Goal: Task Accomplishment & Management: Manage account settings

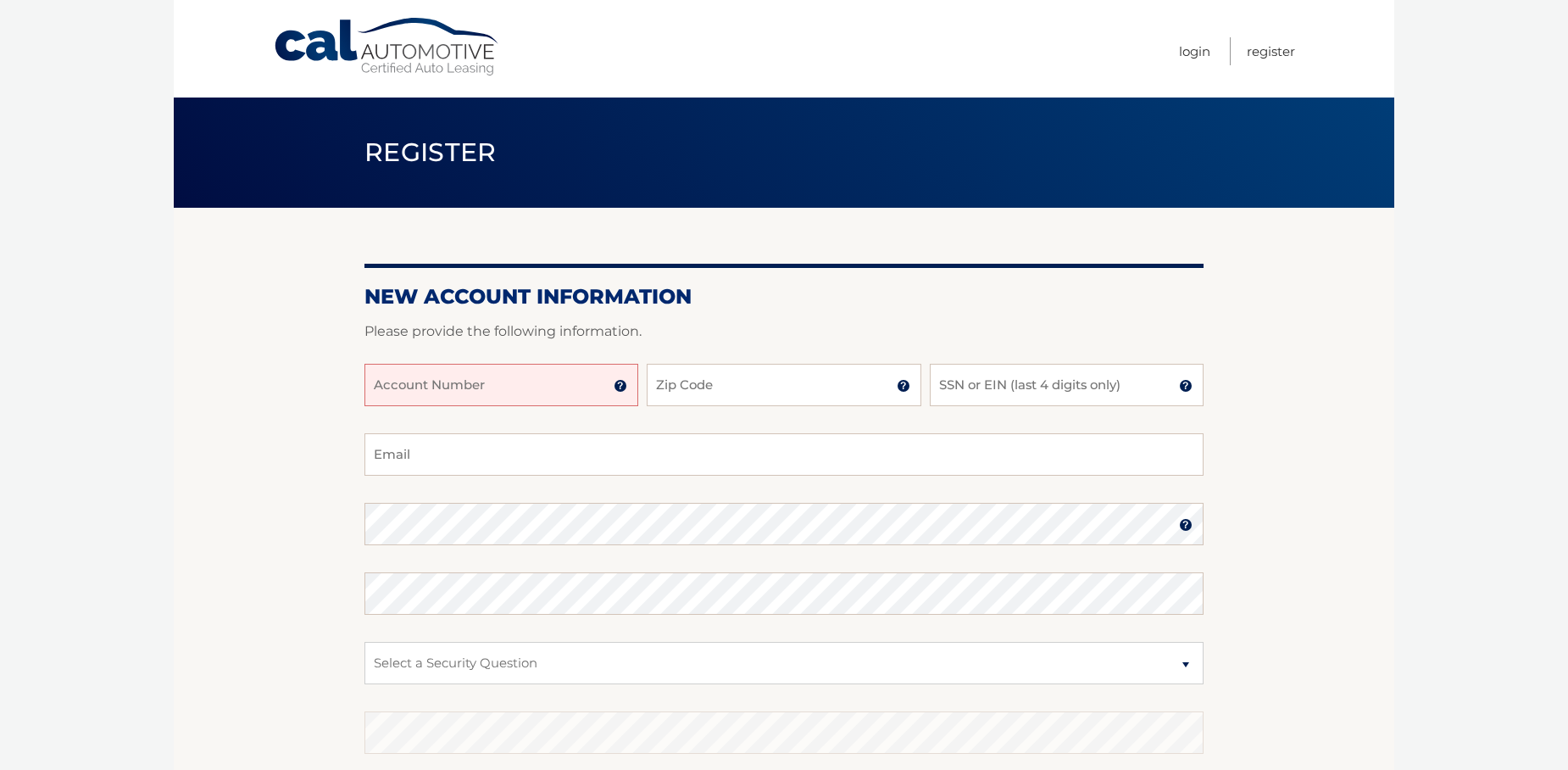
click at [437, 392] on input "Account Number" at bounding box center [501, 385] width 274 height 43
click at [679, 391] on input "Zip Code" at bounding box center [784, 385] width 274 height 43
click at [487, 388] on input "Account Number" at bounding box center [501, 385] width 274 height 43
type input "44455946148"
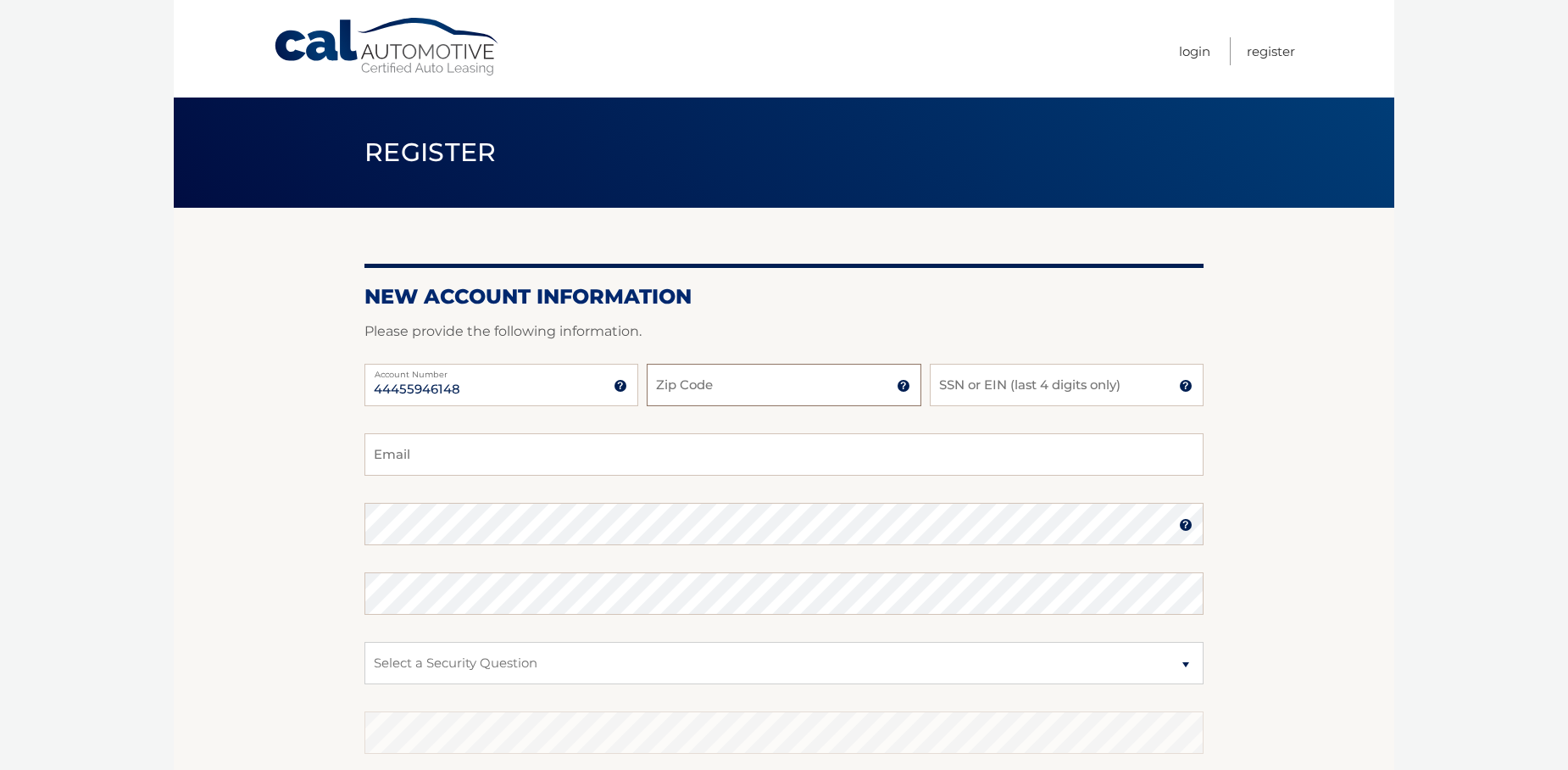
click at [663, 388] on input "Zip Code" at bounding box center [784, 385] width 274 height 43
type input "11762"
click at [970, 390] on input "SSN or EIN (last 4 digits only)" at bounding box center [1066, 385] width 274 height 43
type input "6554"
click at [465, 462] on input "Email" at bounding box center [784, 454] width 839 height 43
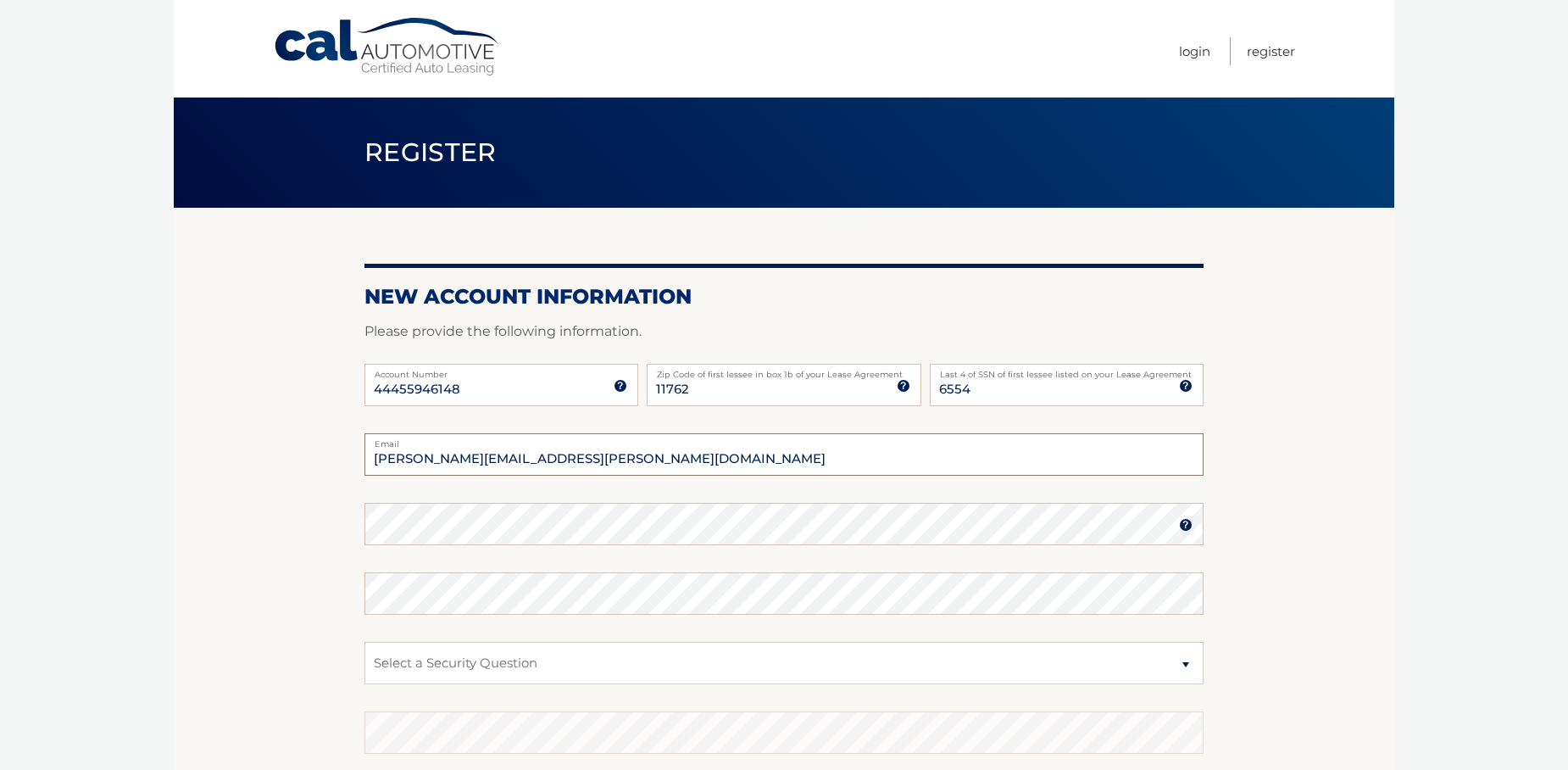
type input "paul.spinelli@snsinstallations.com"
click at [423, 665] on select "Select a Security Question What was the name of your elementary school? What is…" at bounding box center [784, 663] width 839 height 43
select select "1"
click at [364, 642] on select "Select a Security Question What was the name of your elementary school? What is…" at bounding box center [784, 663] width 839 height 43
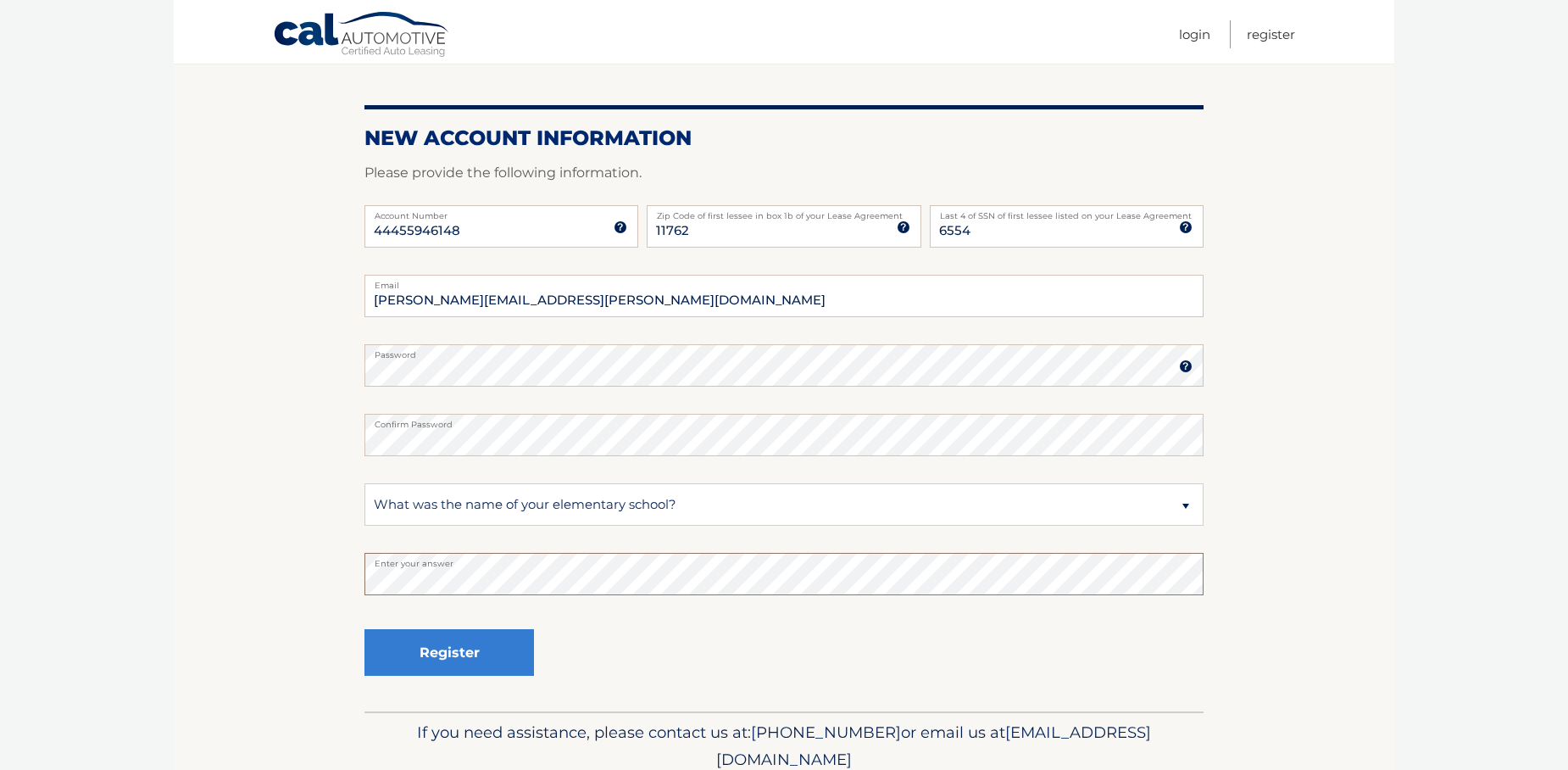
scroll to position [229, 0]
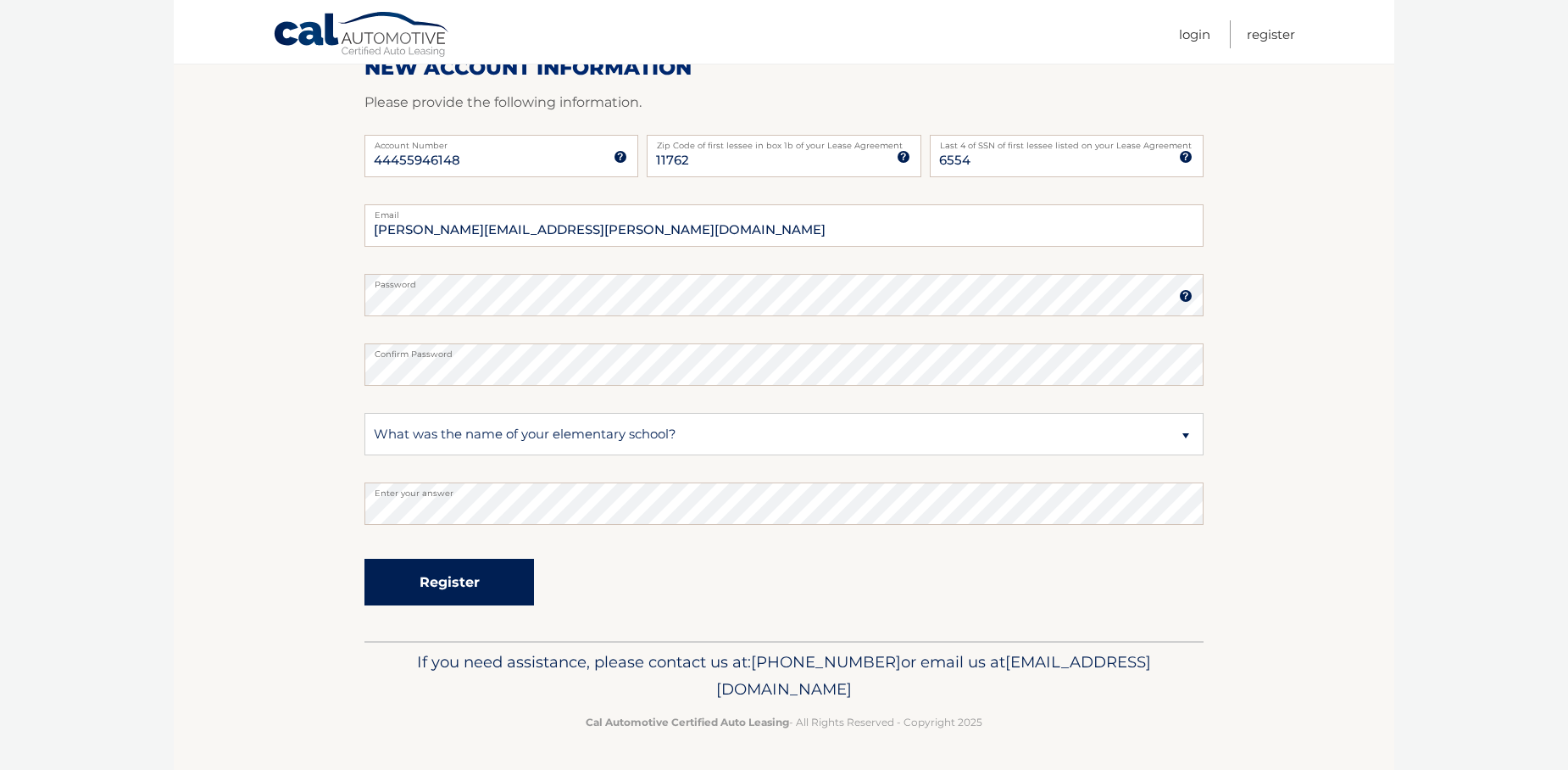
click at [424, 592] on button "Register" at bounding box center [449, 582] width 169 height 47
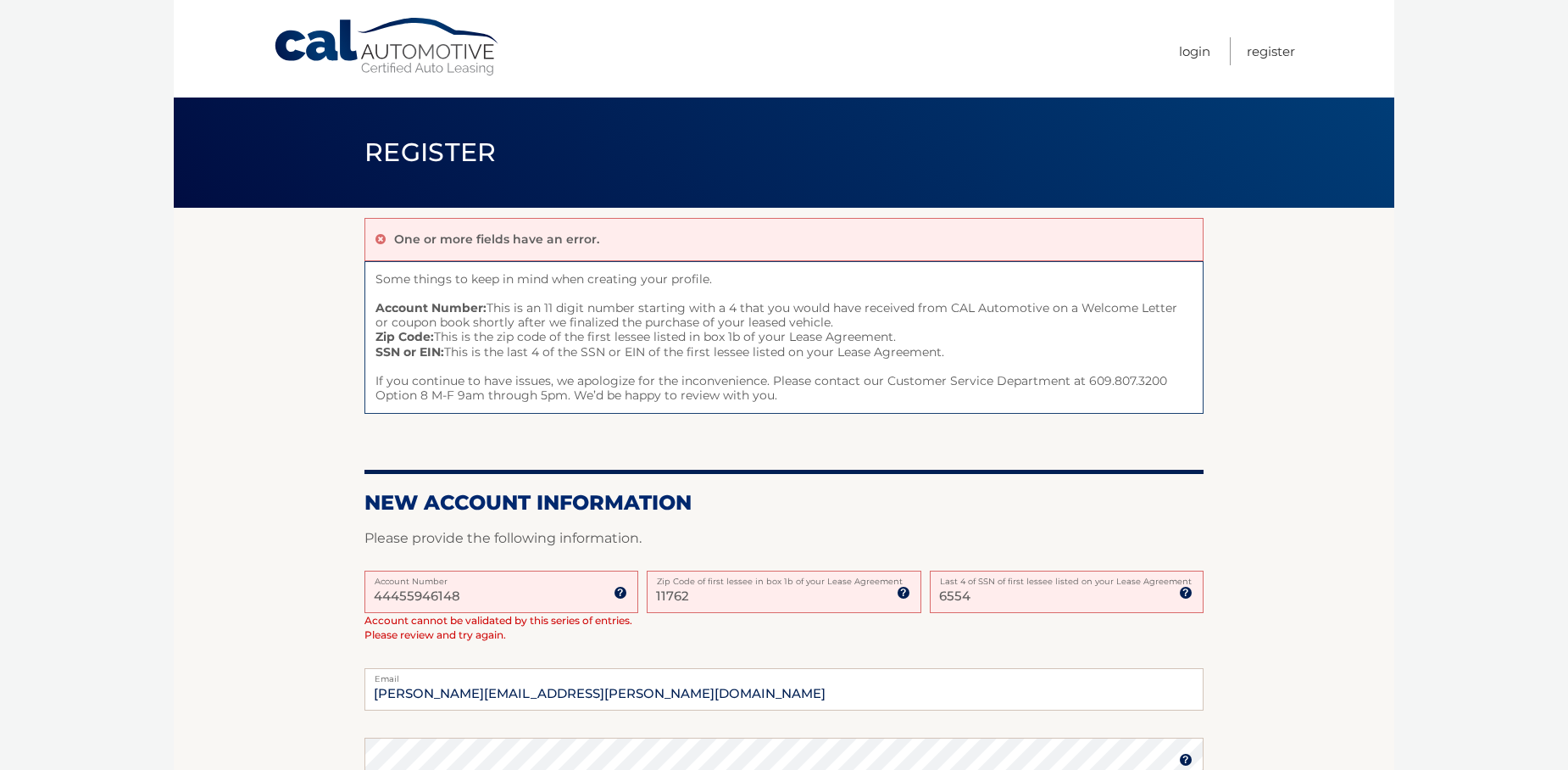
click at [992, 596] on input "6554" at bounding box center [1066, 592] width 274 height 43
type input "6"
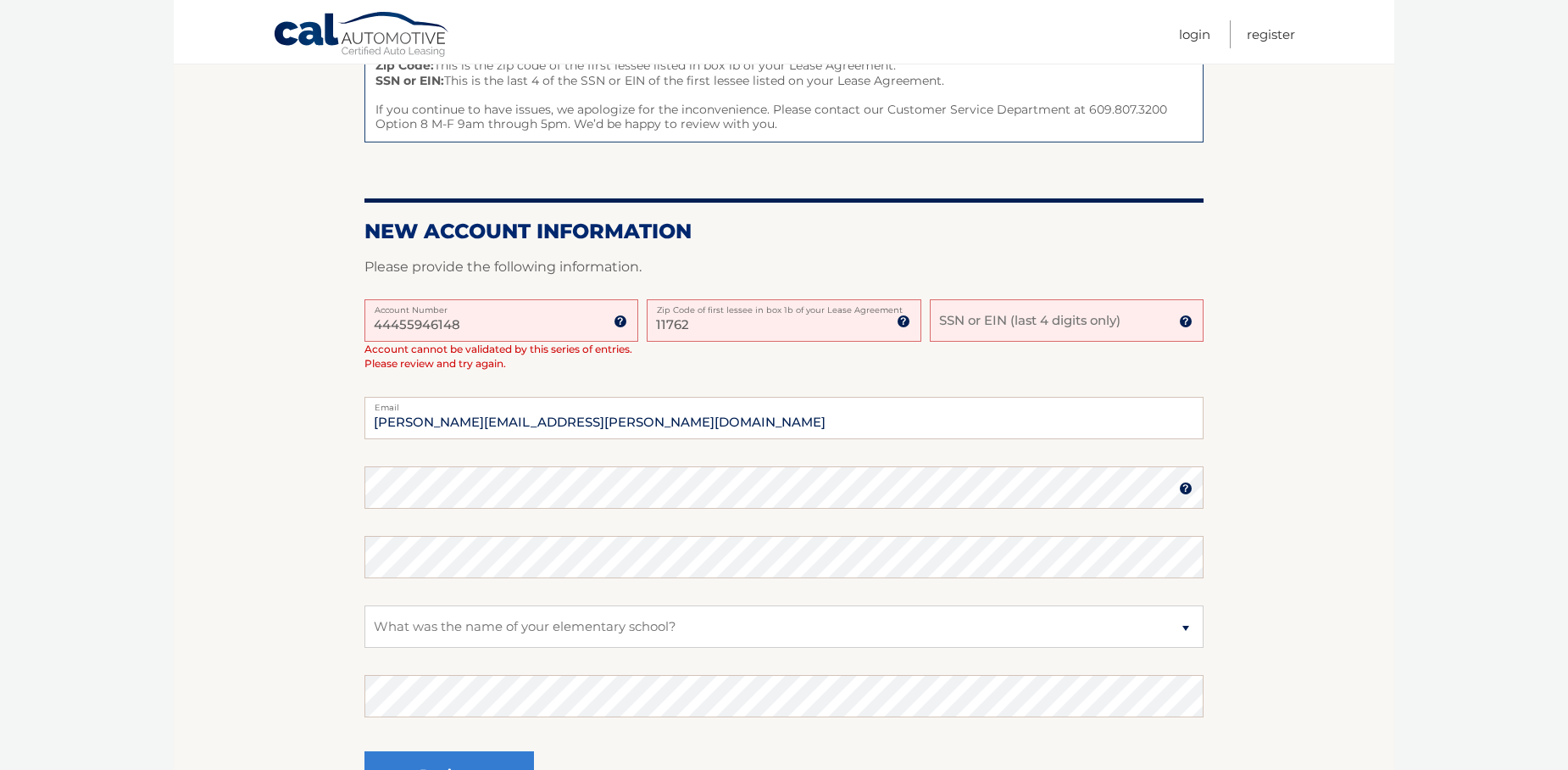
scroll to position [351, 0]
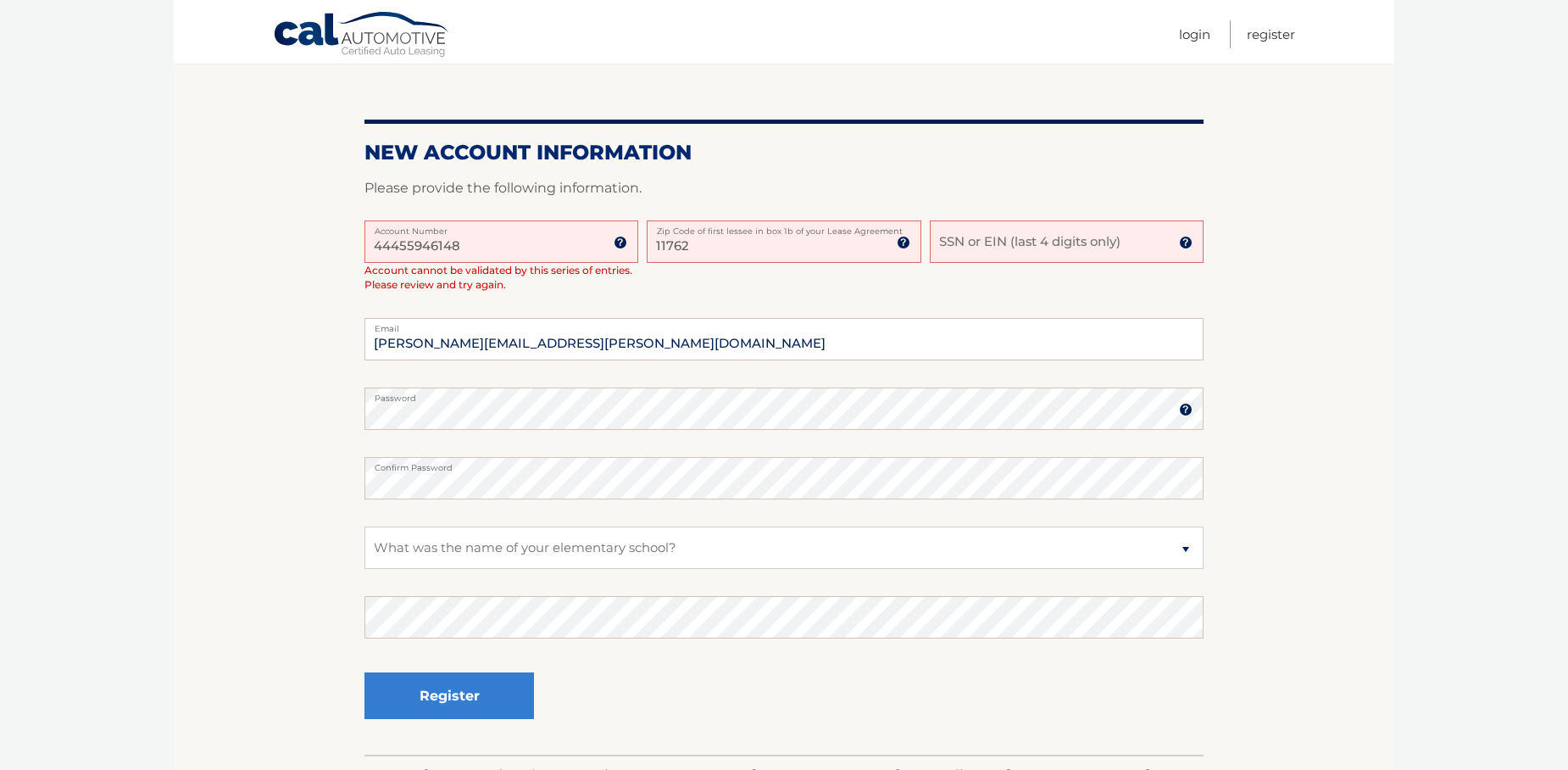
click at [1005, 245] on input "SSN or EIN (last 4 digits only)" at bounding box center [1066, 241] width 274 height 43
type input "0427"
click at [489, 550] on select "Select a Security Question What was the name of your elementary school? What is…" at bounding box center [784, 548] width 839 height 43
click at [364, 527] on select "Select a Security Question What was the name of your elementary school? What is…" at bounding box center [784, 548] width 839 height 43
click at [469, 540] on select "Select a Security Question What was the name of your elementary school? What is…" at bounding box center [784, 548] width 839 height 43
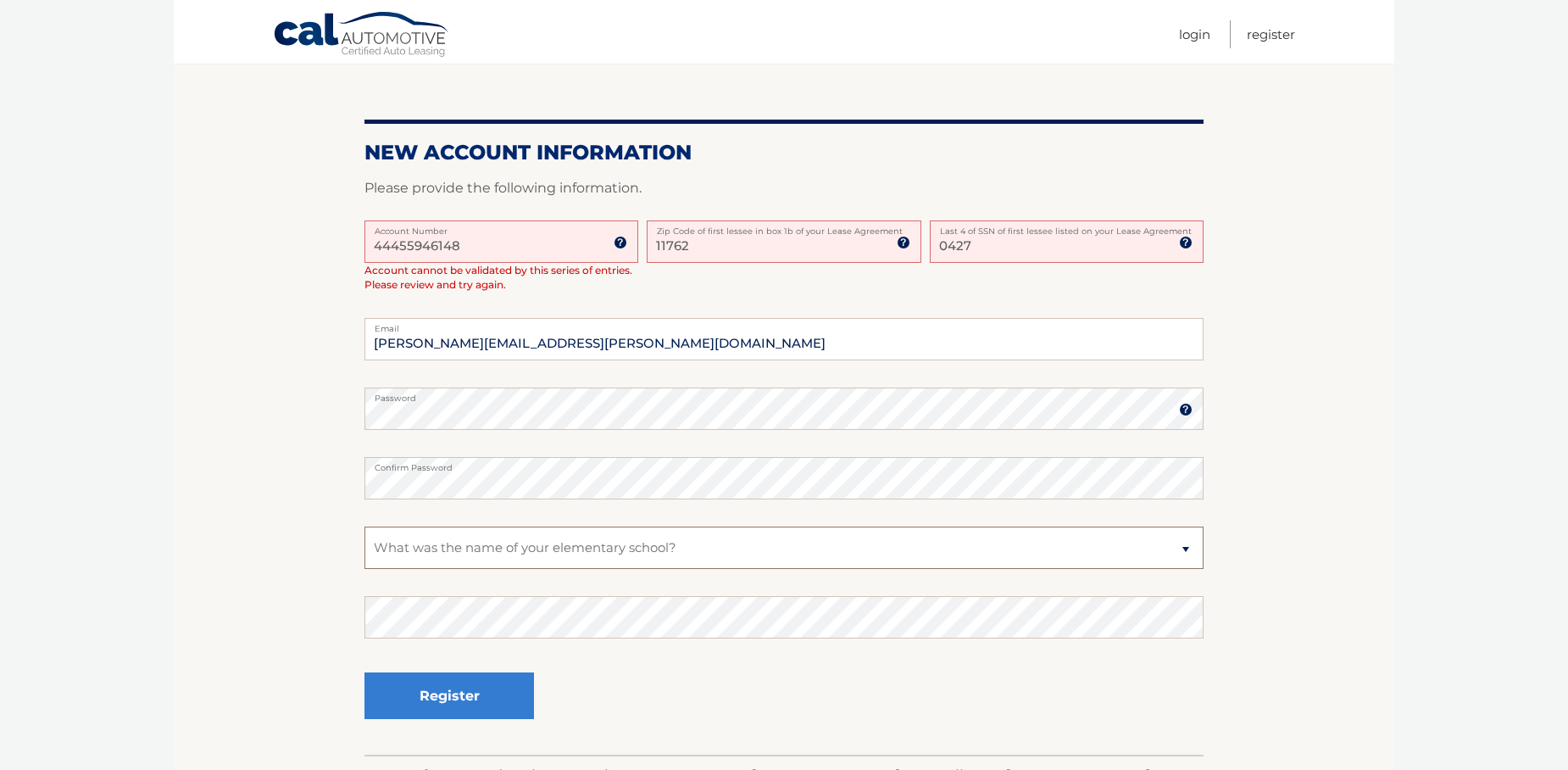
click at [417, 551] on select "Select a Security Question What was the name of your elementary school? What is…" at bounding box center [784, 548] width 839 height 43
click at [454, 694] on button "Register" at bounding box center [449, 695] width 169 height 47
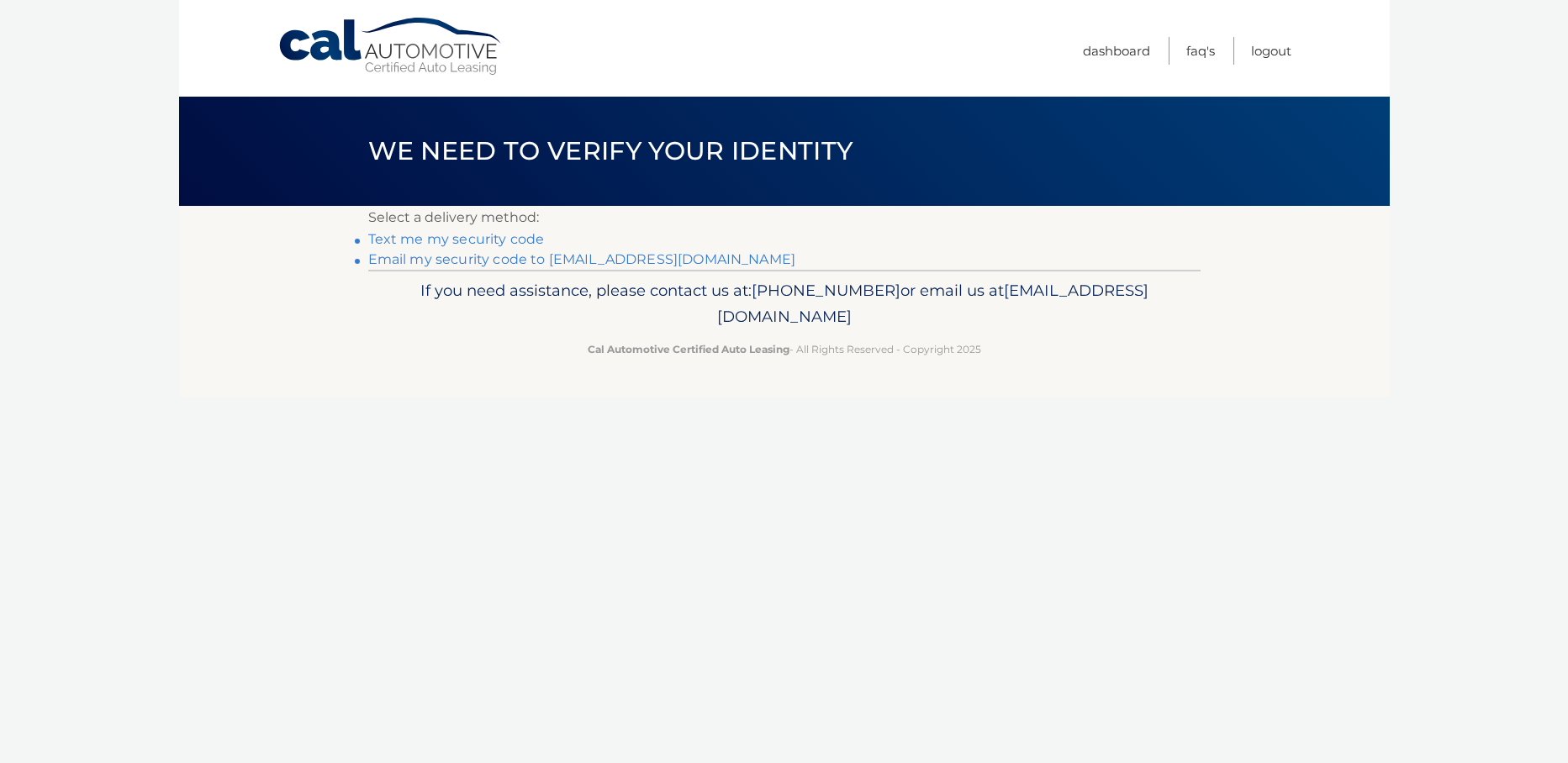
click at [511, 235] on link "Text me my security code" at bounding box center [456, 239] width 177 height 16
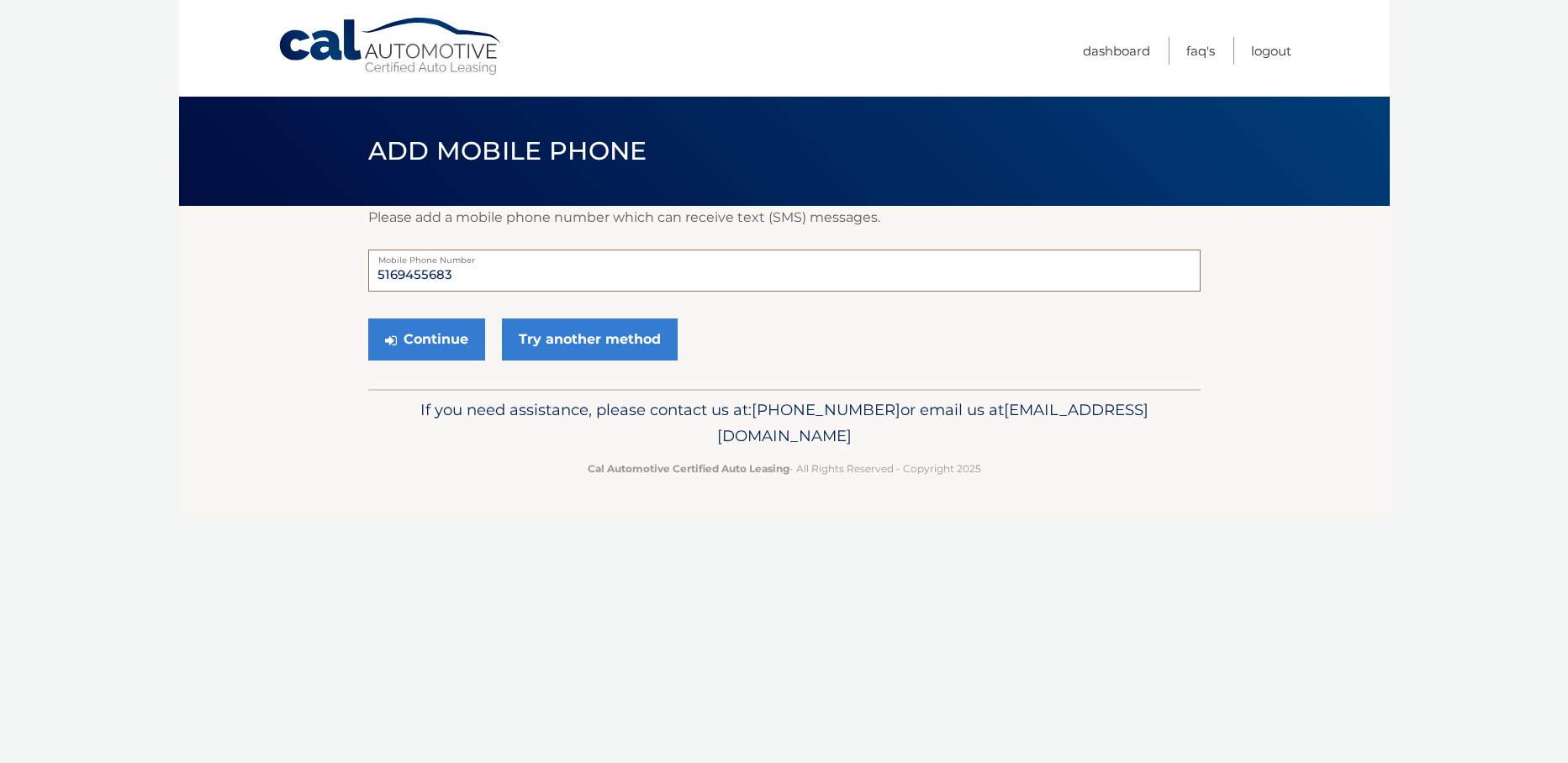
click at [467, 279] on input "5169455683" at bounding box center [784, 270] width 832 height 42
type input "5164517779"
click at [454, 343] on button "Continue" at bounding box center [427, 340] width 117 height 42
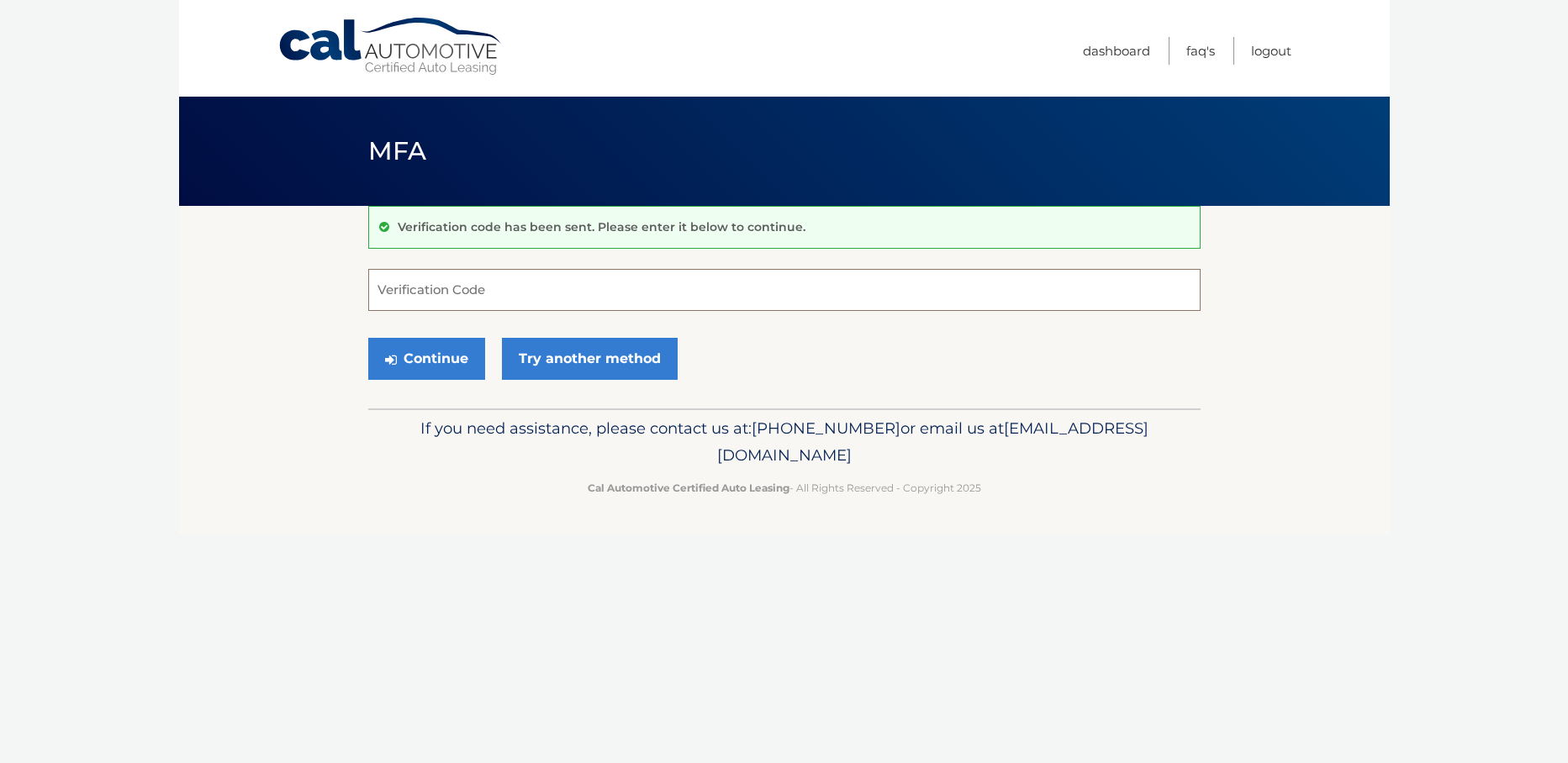
click at [425, 285] on input "Verification Code" at bounding box center [784, 289] width 832 height 42
type input "802711"
click at [453, 358] on button "Continue" at bounding box center [427, 358] width 117 height 42
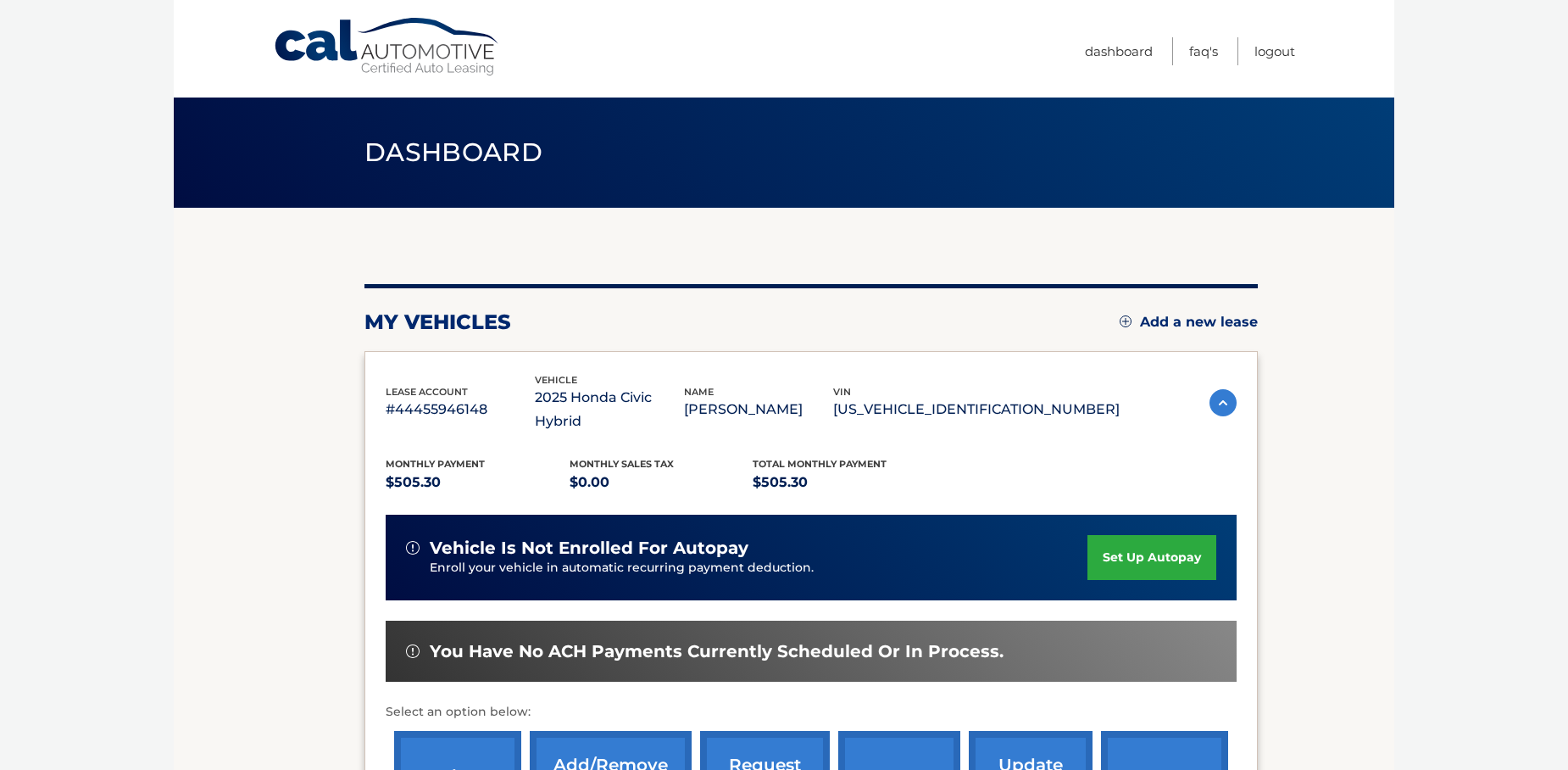
click at [1127, 535] on link "set up autopay" at bounding box center [1152, 557] width 128 height 45
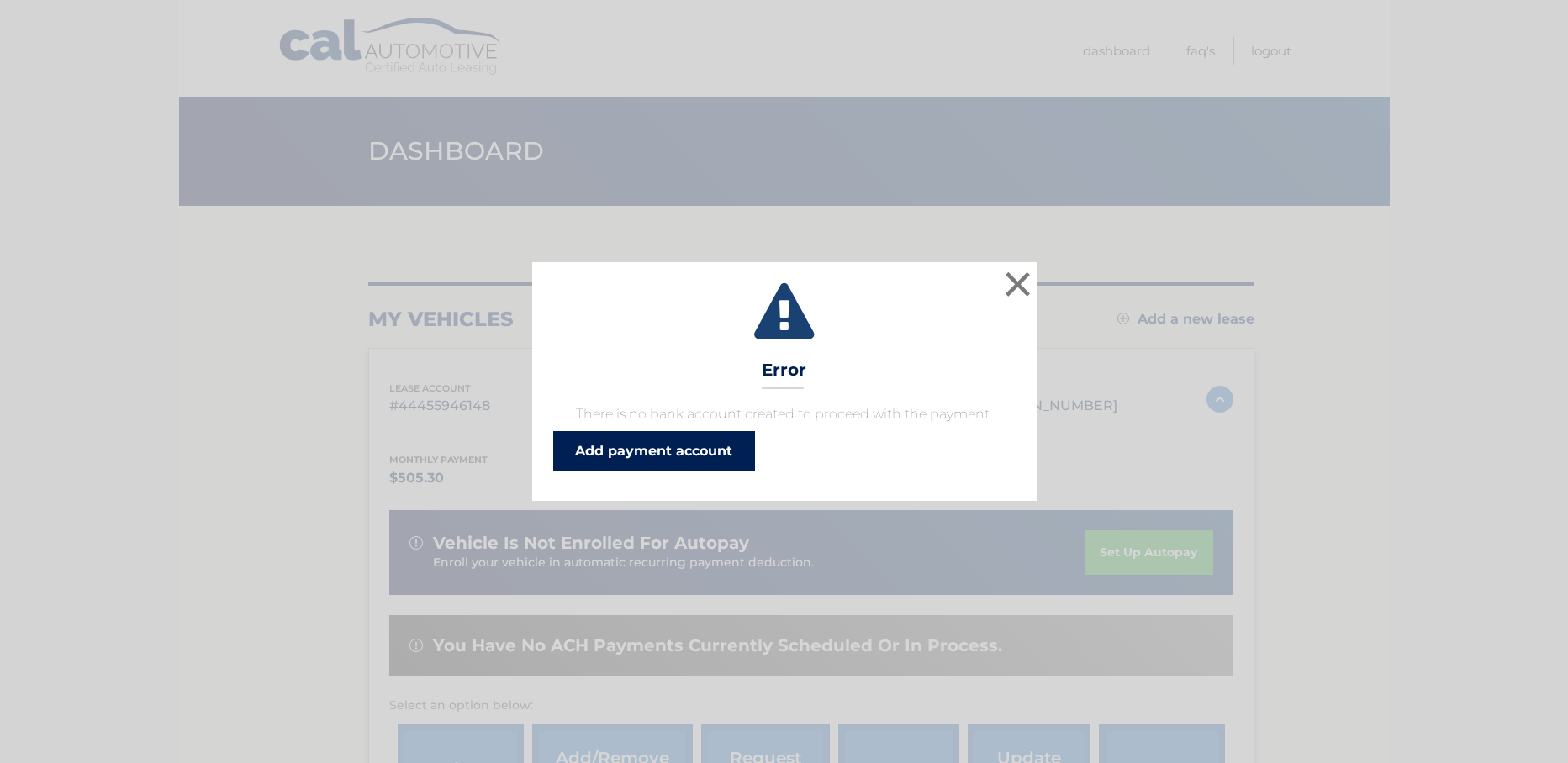
click at [717, 454] on link "Add payment account" at bounding box center [654, 451] width 201 height 40
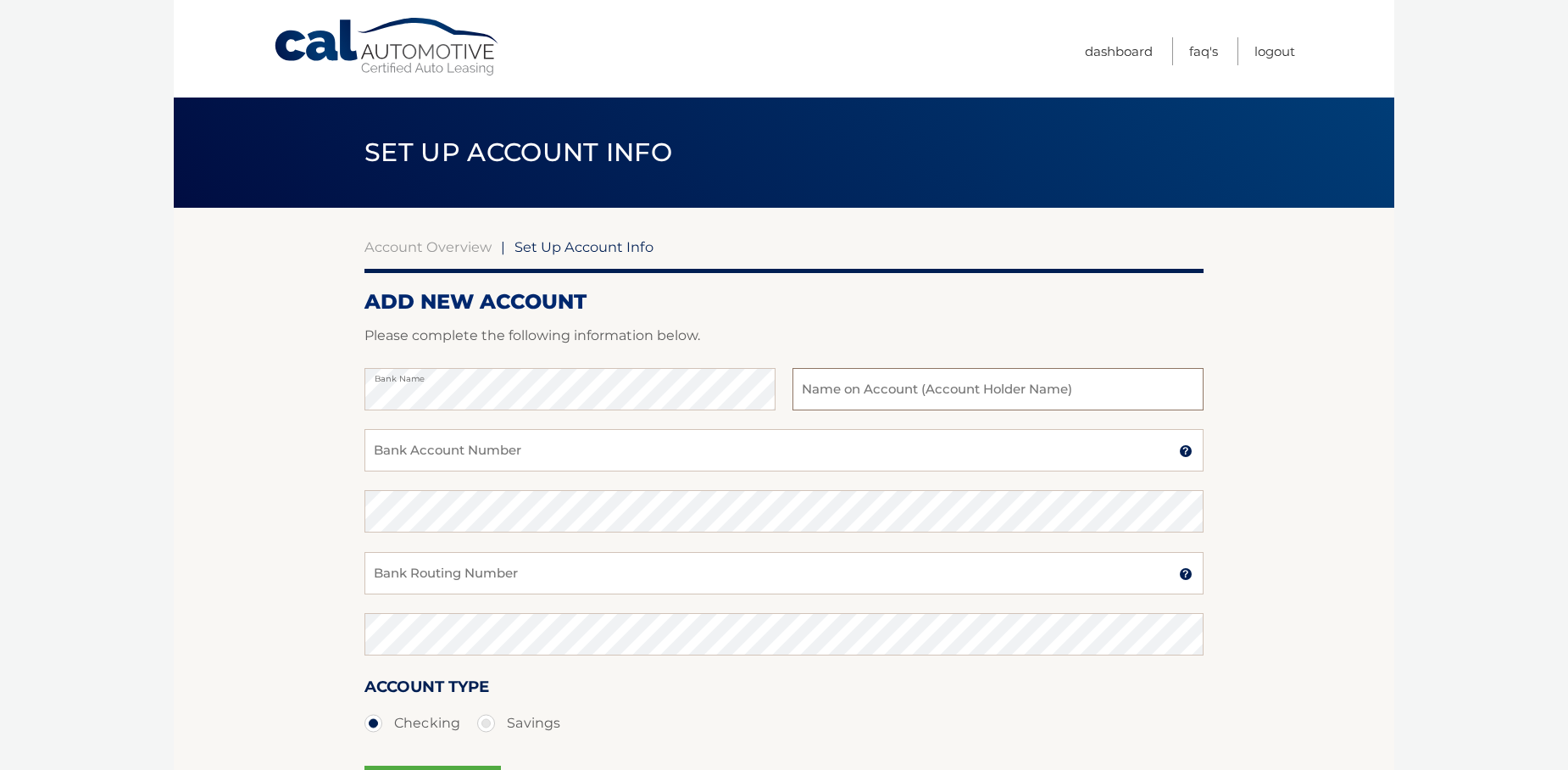
click at [868, 393] on input "text" at bounding box center [998, 389] width 411 height 43
type input "paul spinelli"
click at [403, 460] on input "Bank Account Number" at bounding box center [784, 450] width 839 height 43
click at [415, 580] on input "Bank Routing Number" at bounding box center [784, 573] width 839 height 43
type input "021000021"
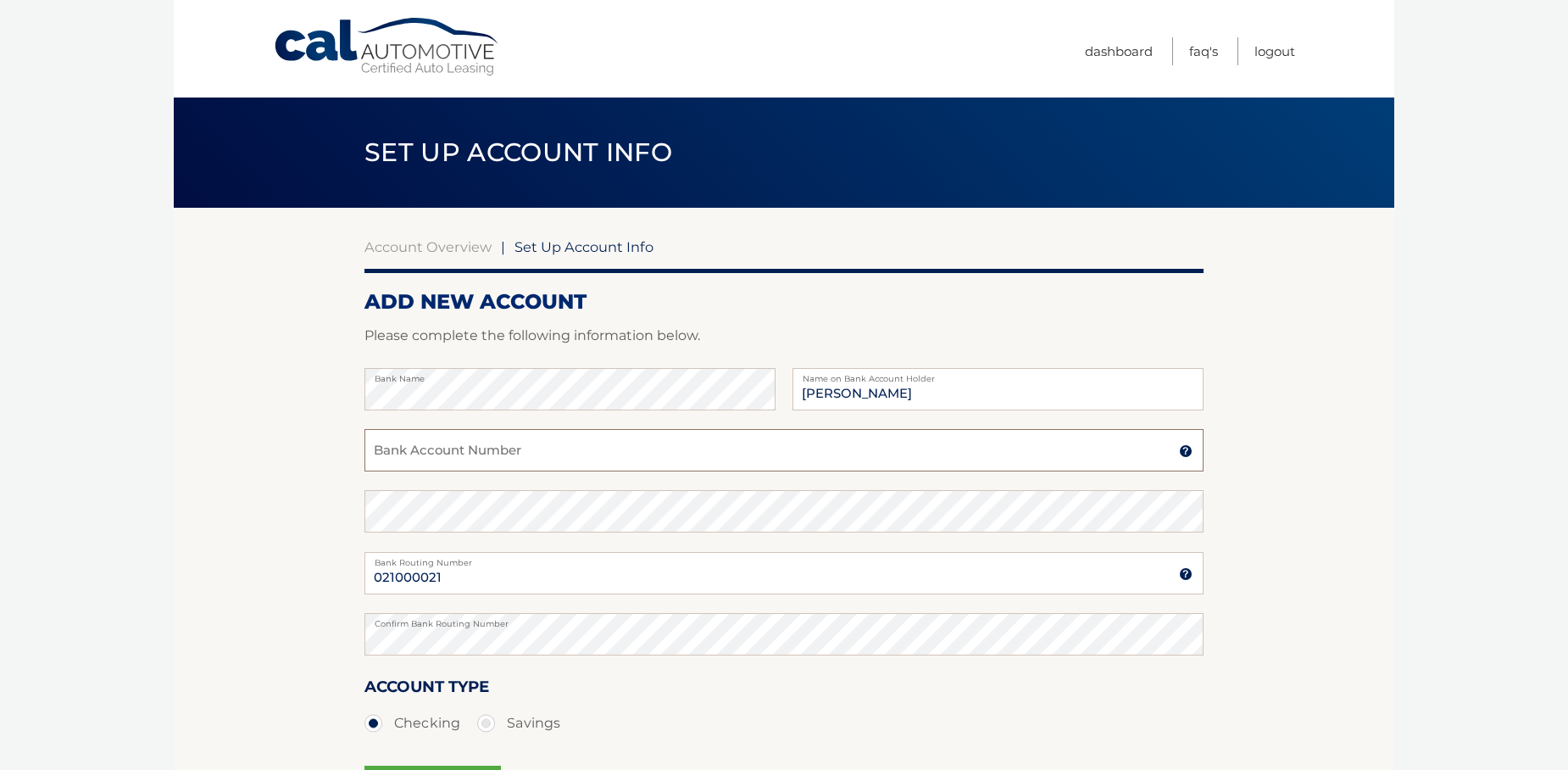
click at [440, 452] on input "Bank Account Number" at bounding box center [784, 450] width 839 height 43
type input "137998768"
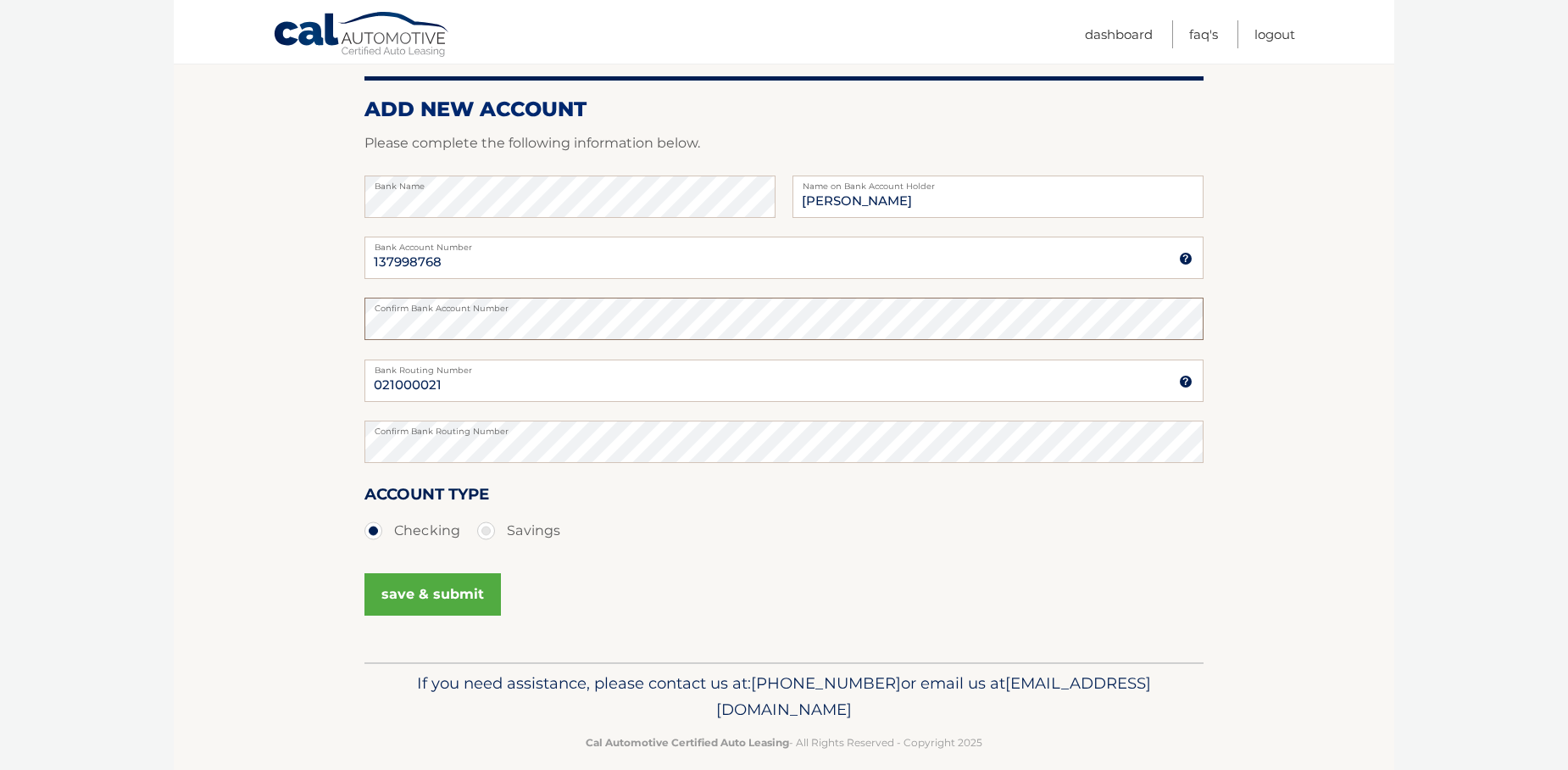
scroll to position [214, 0]
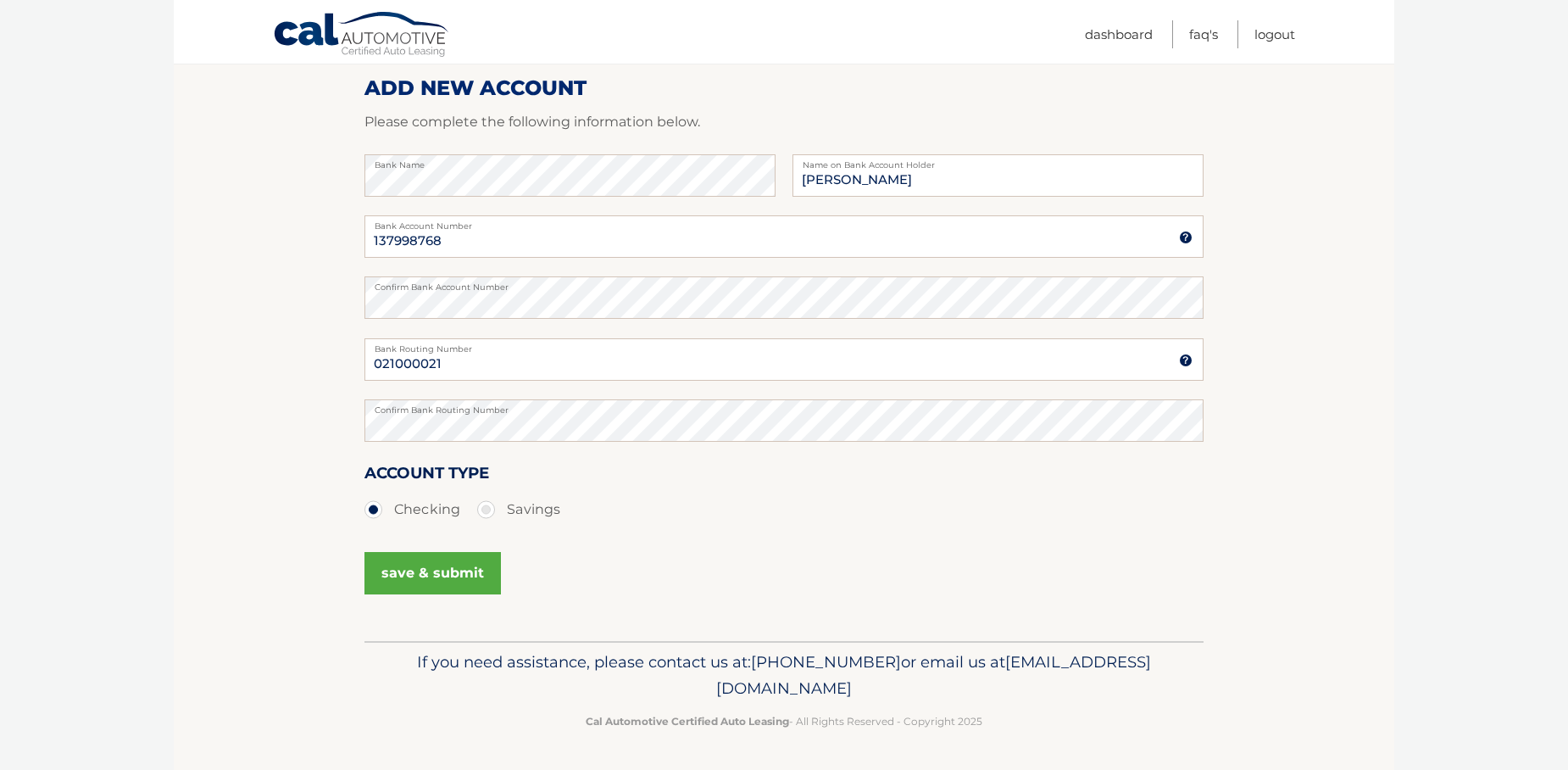
click at [454, 570] on button "save & submit" at bounding box center [432, 573] width 136 height 43
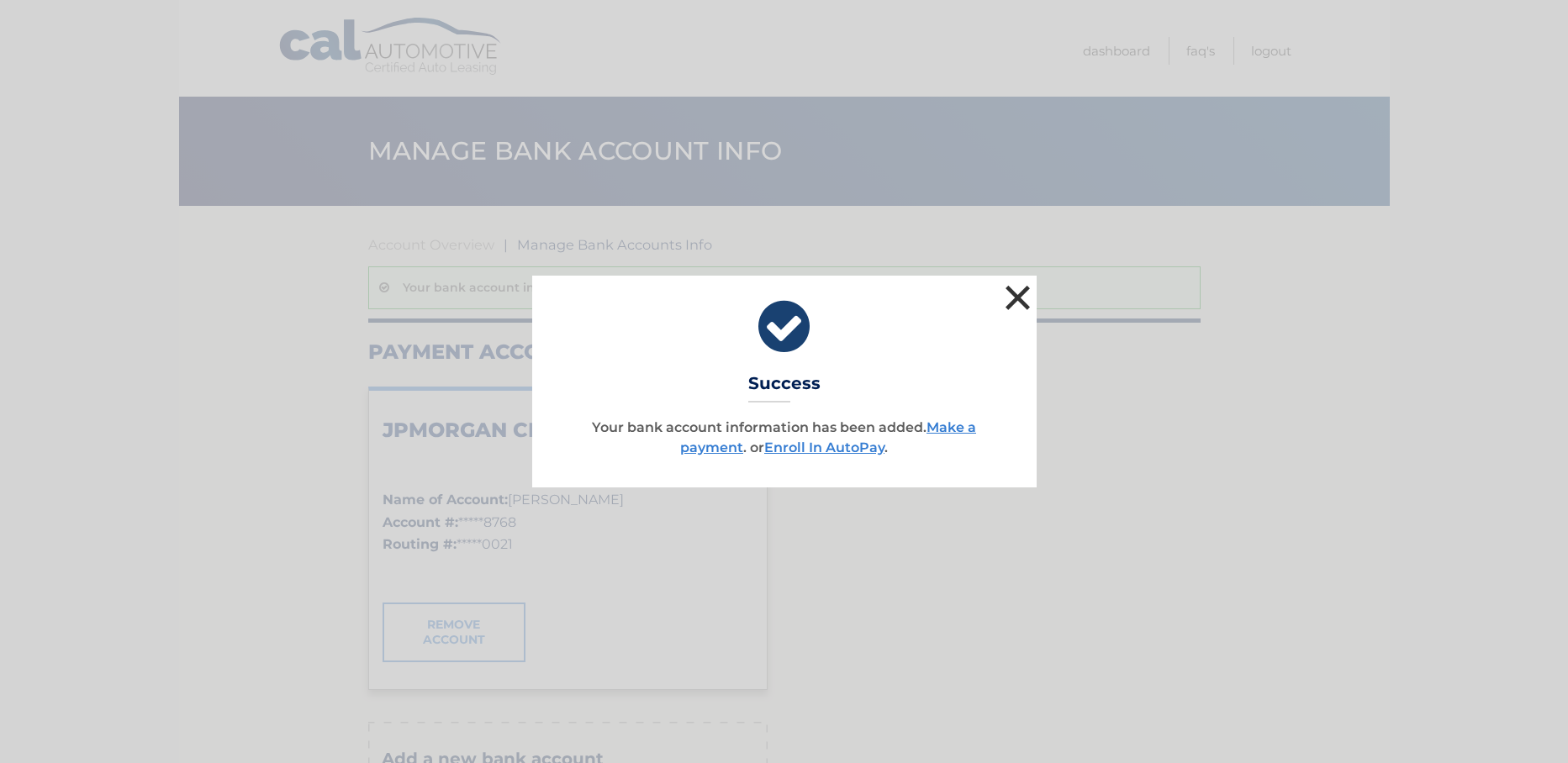
click at [1020, 300] on button "×" at bounding box center [1018, 297] width 34 height 34
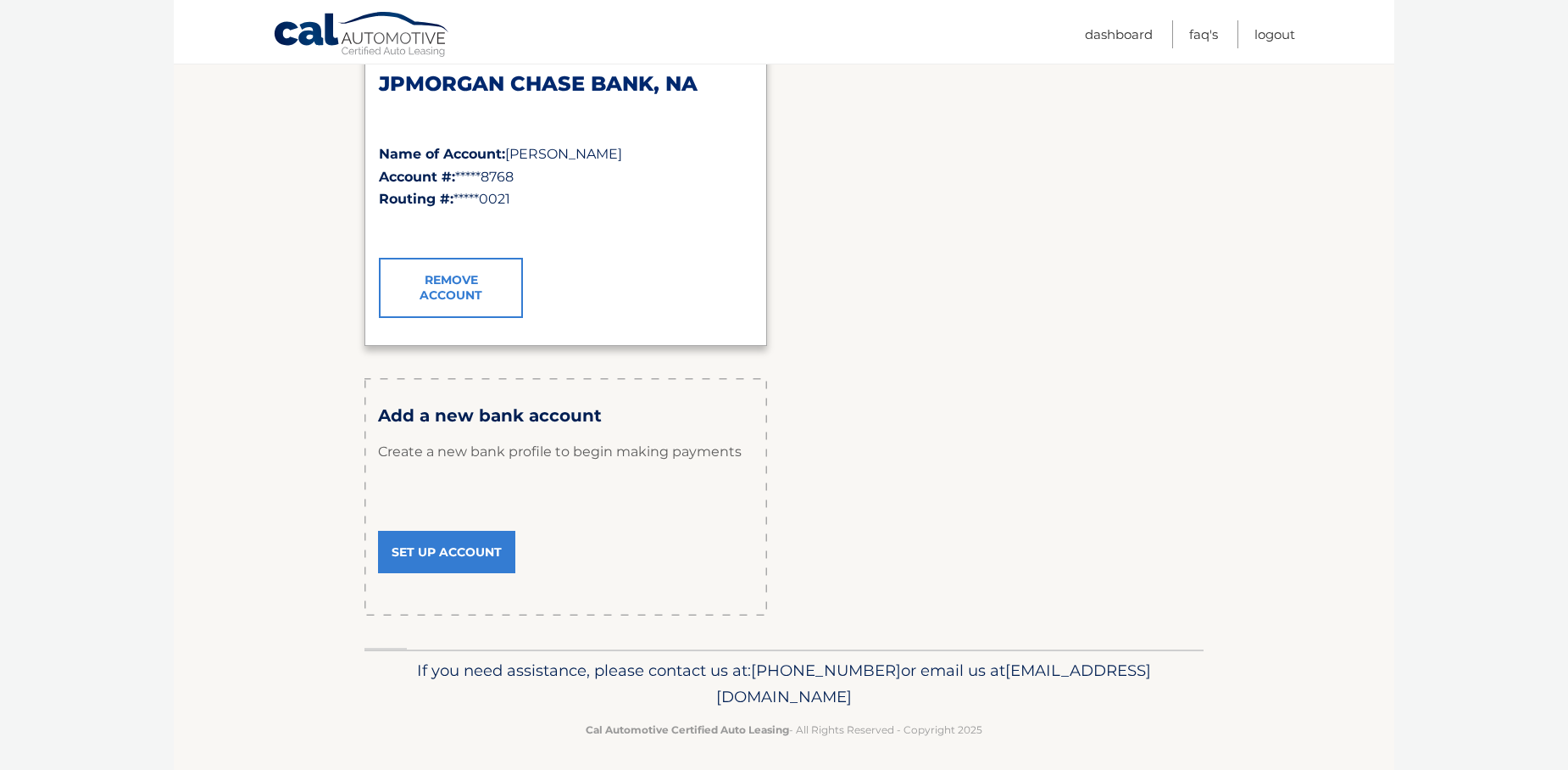
scroll to position [359, 0]
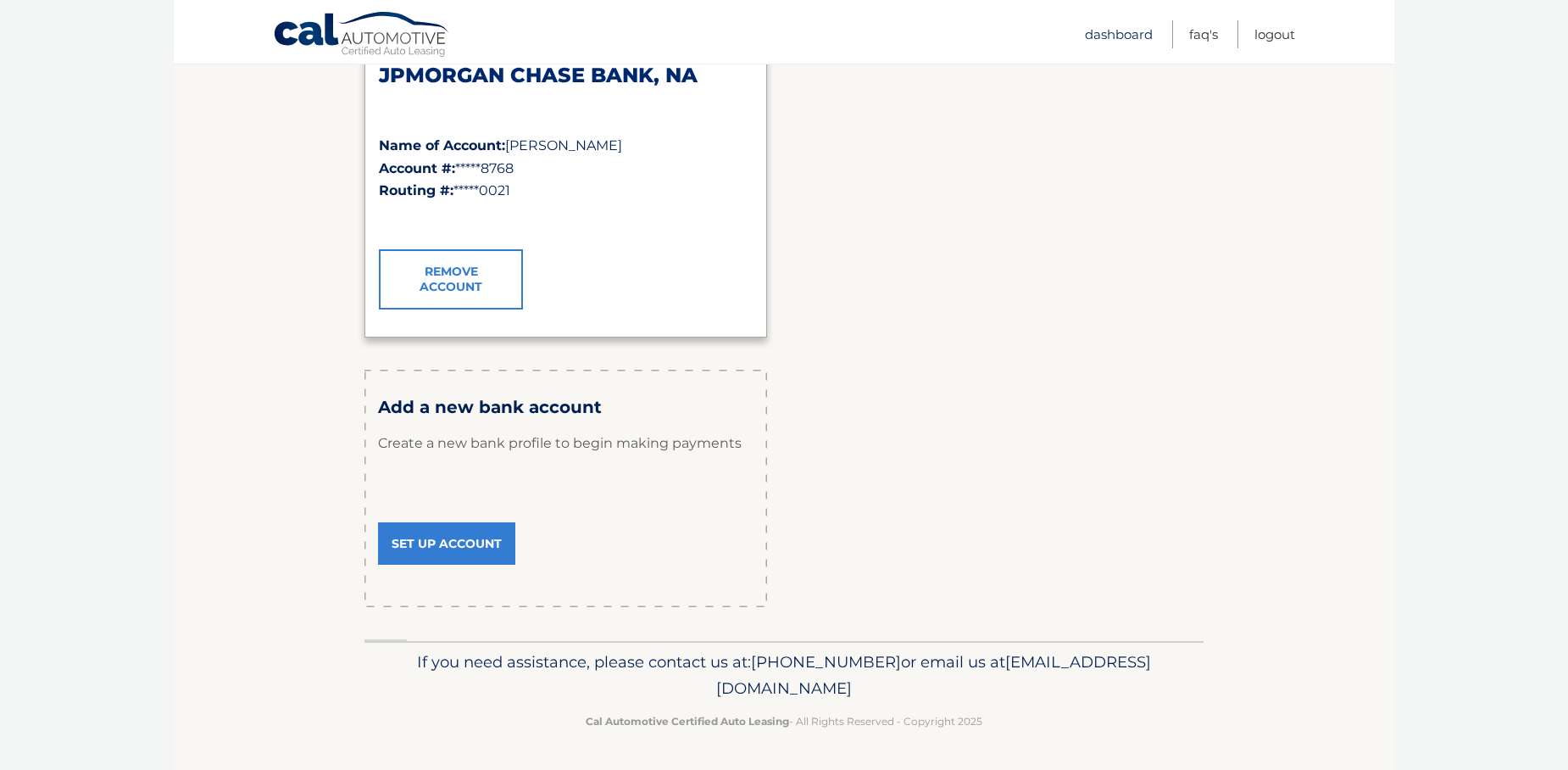
click at [1122, 35] on link "Dashboard" at bounding box center [1119, 34] width 68 height 28
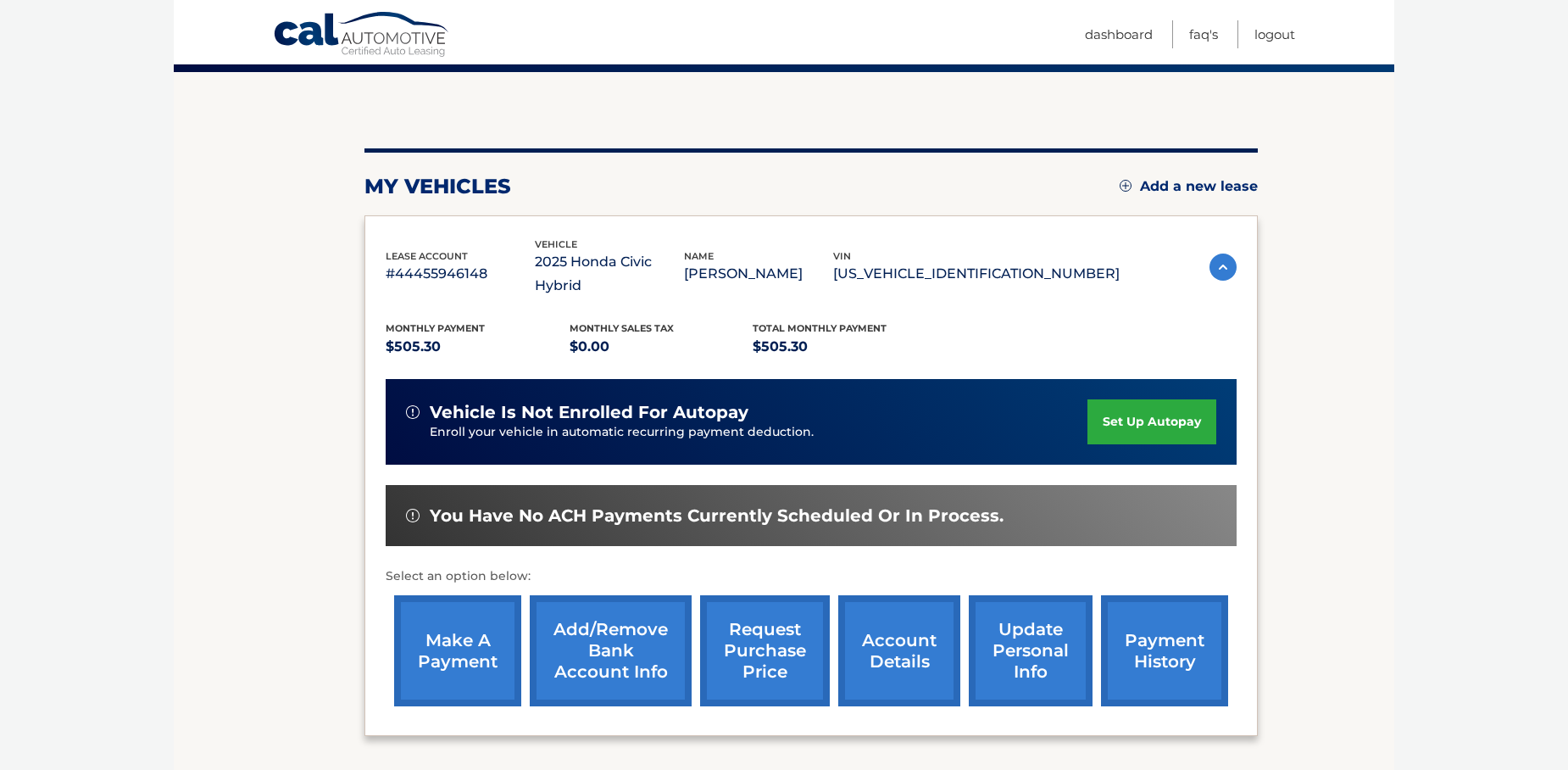
scroll to position [258, 0]
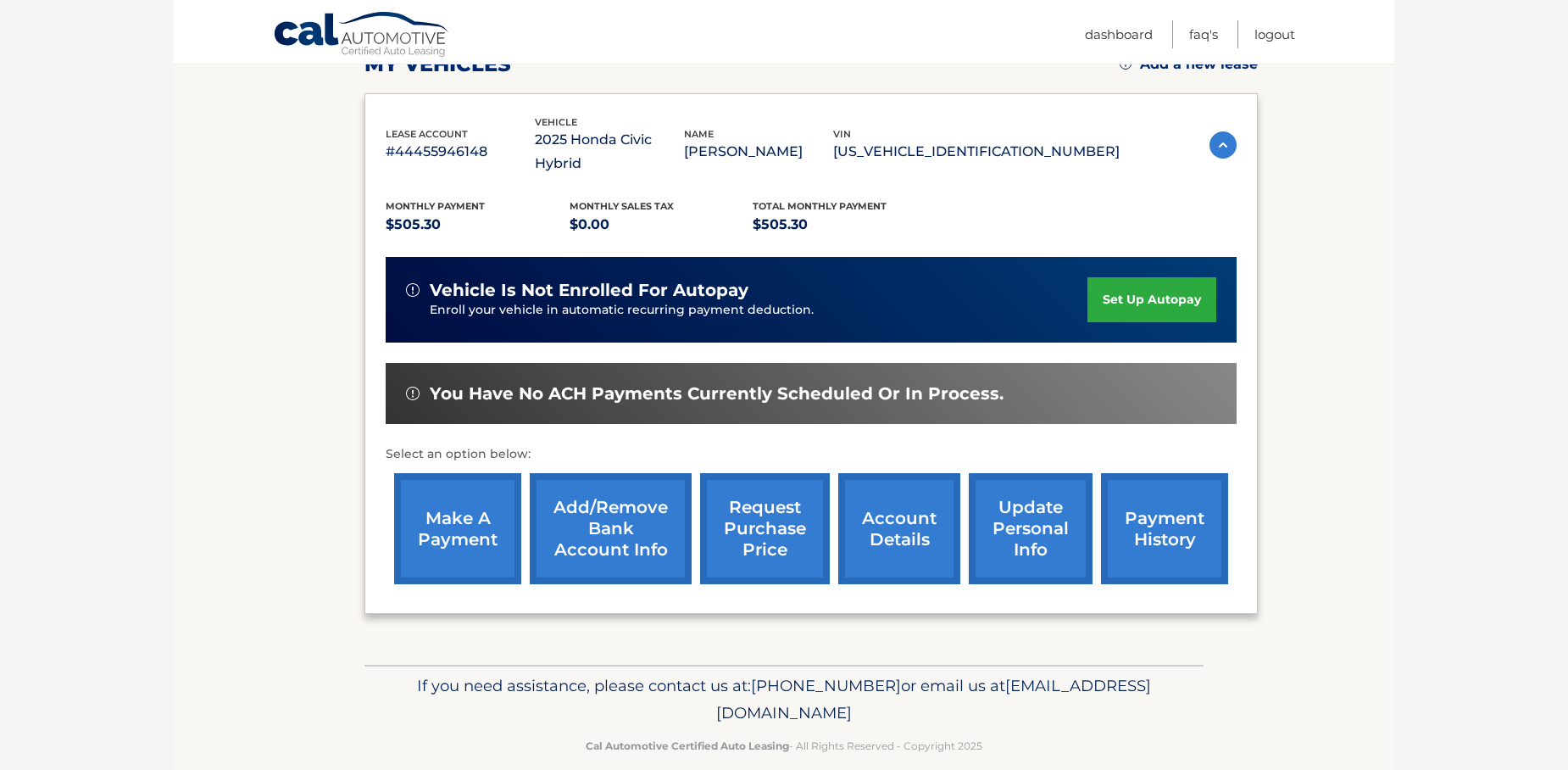
click at [1162, 506] on link "payment history" at bounding box center [1165, 529] width 127 height 112
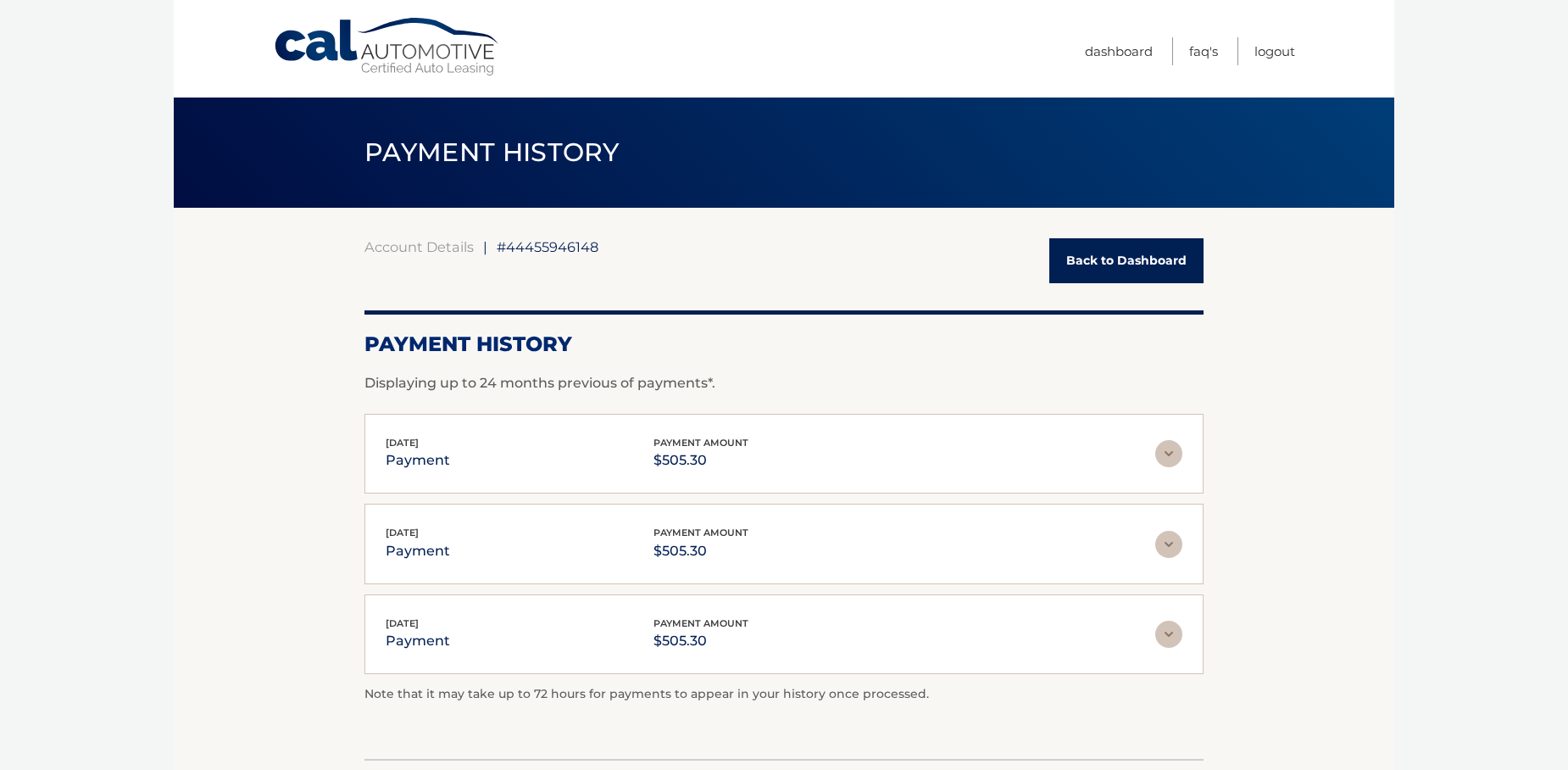
click at [1114, 270] on link "Back to Dashboard" at bounding box center [1126, 260] width 154 height 45
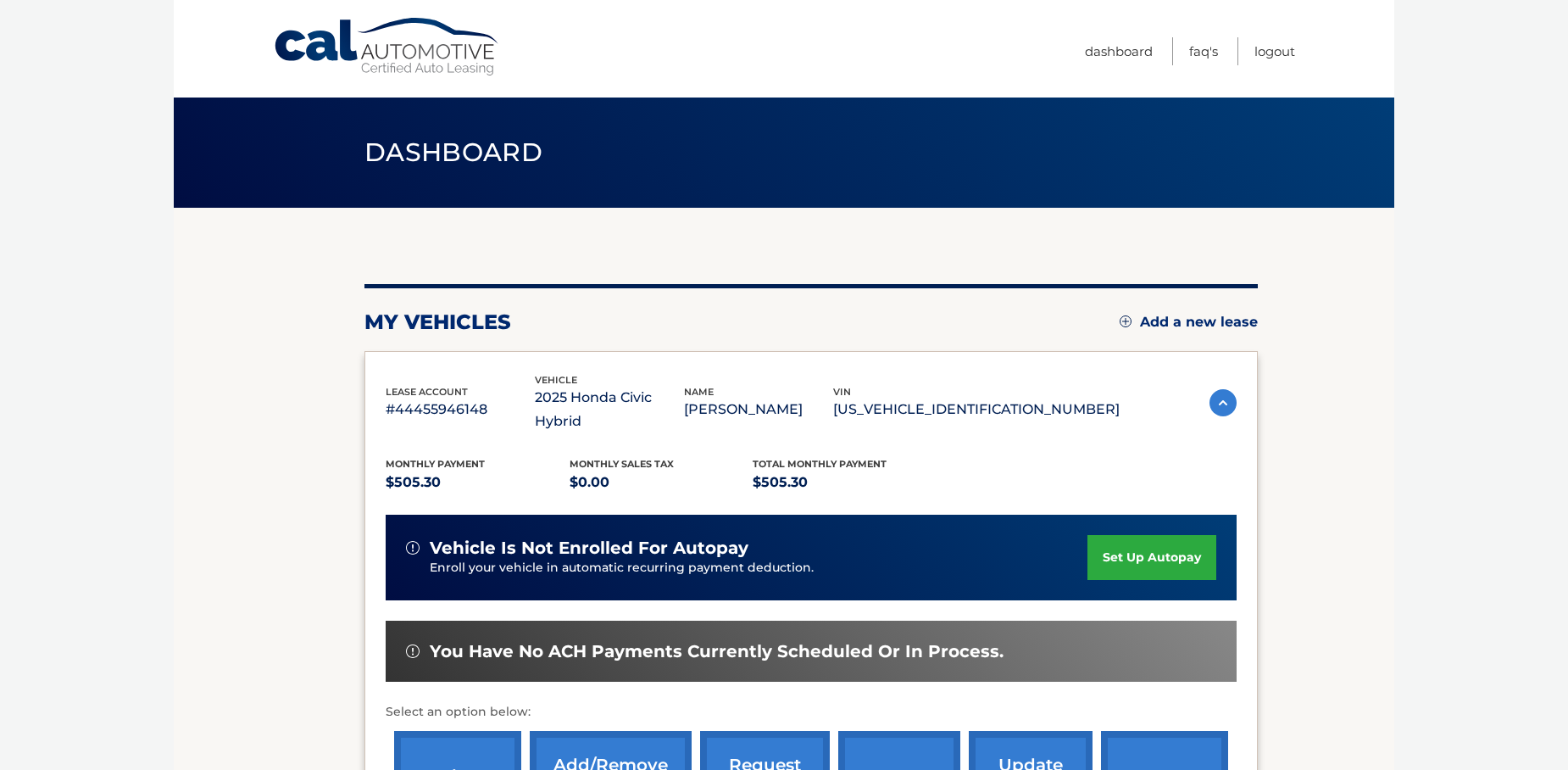
click at [1156, 537] on link "set up autopay" at bounding box center [1152, 557] width 128 height 45
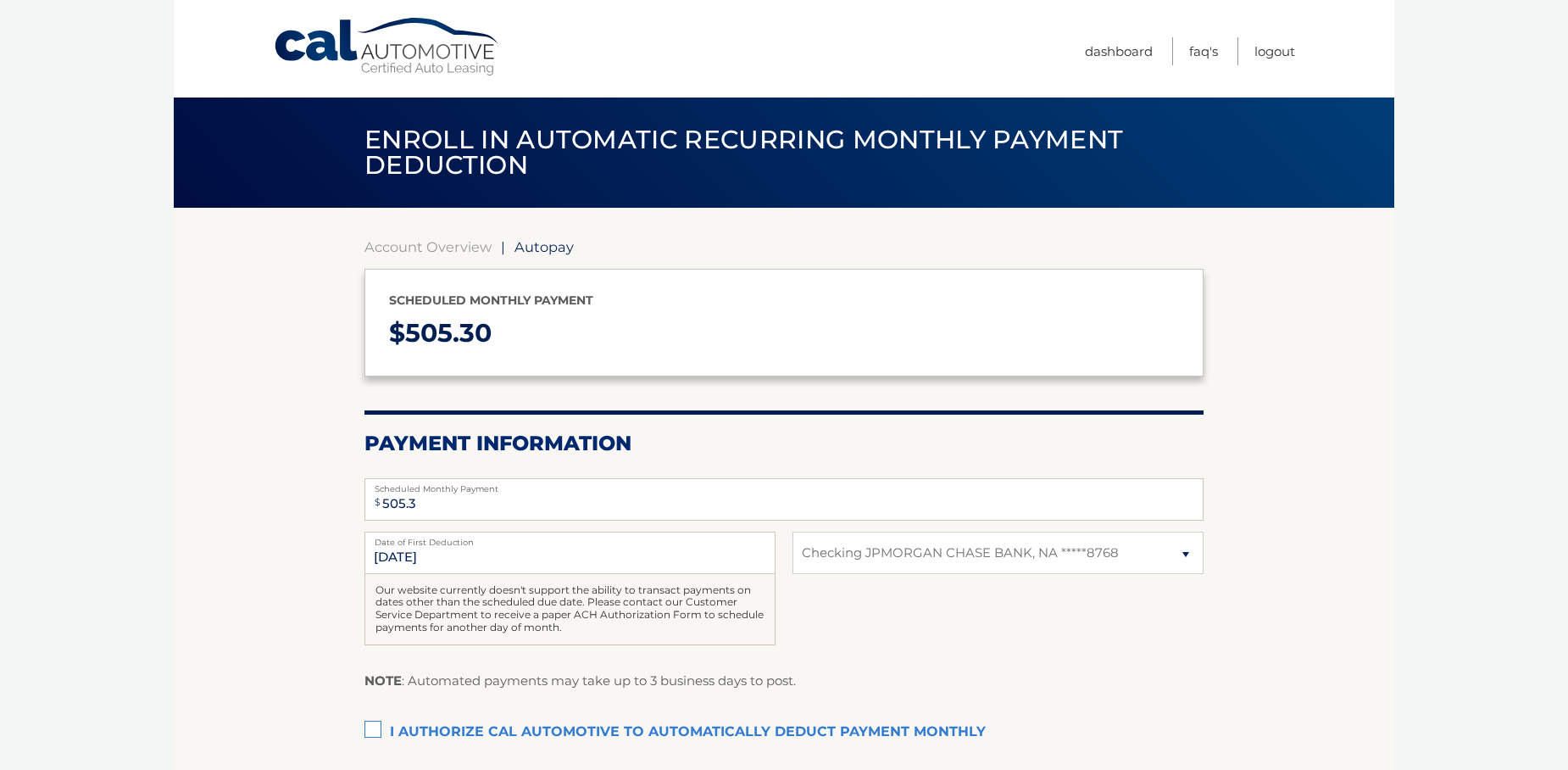
select select "ZTljZmY3MDMtYTAyMS00MTQ1LWI0ZDgtYmY2Y2U0MGVmYjgz"
click at [369, 725] on label "I authorize cal automotive to automatically deduct payment monthly This checkbo…" at bounding box center [784, 733] width 839 height 34
click at [0, 0] on input "I authorize cal automotive to automatically deduct payment monthly This checkbo…" at bounding box center [0, 0] width 0 height 0
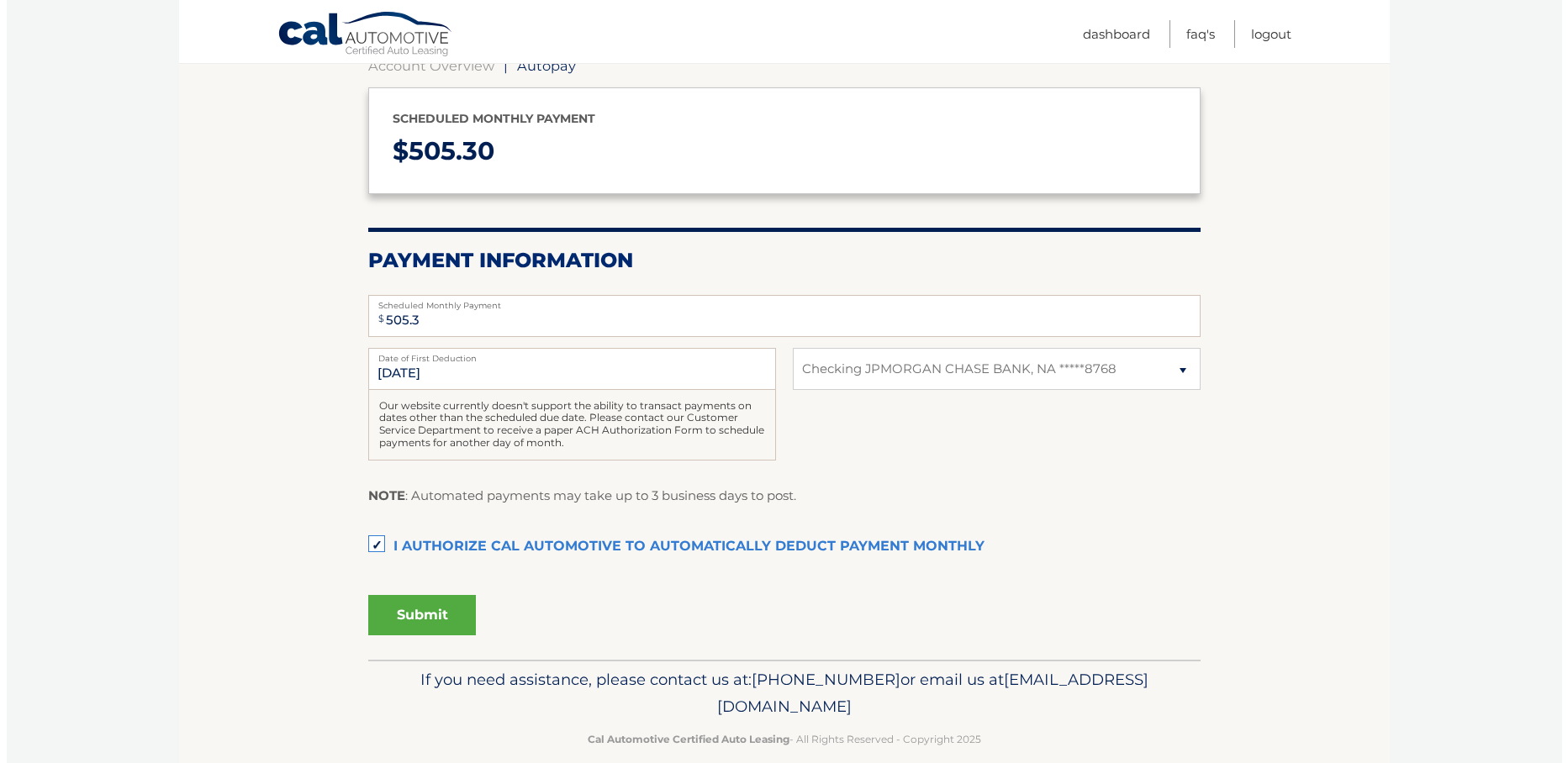
scroll to position [202, 0]
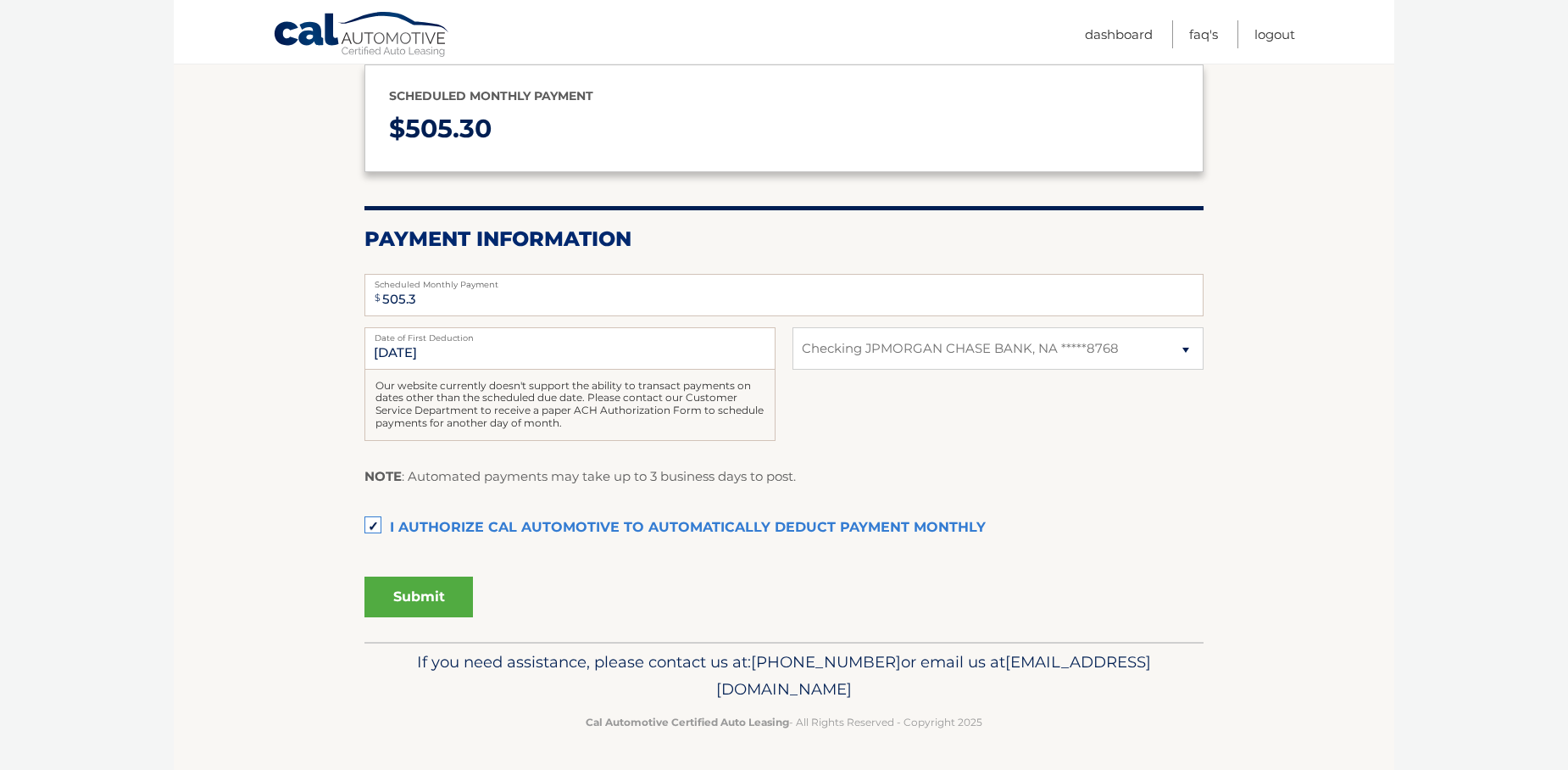
click at [407, 600] on button "Submit" at bounding box center [418, 597] width 109 height 41
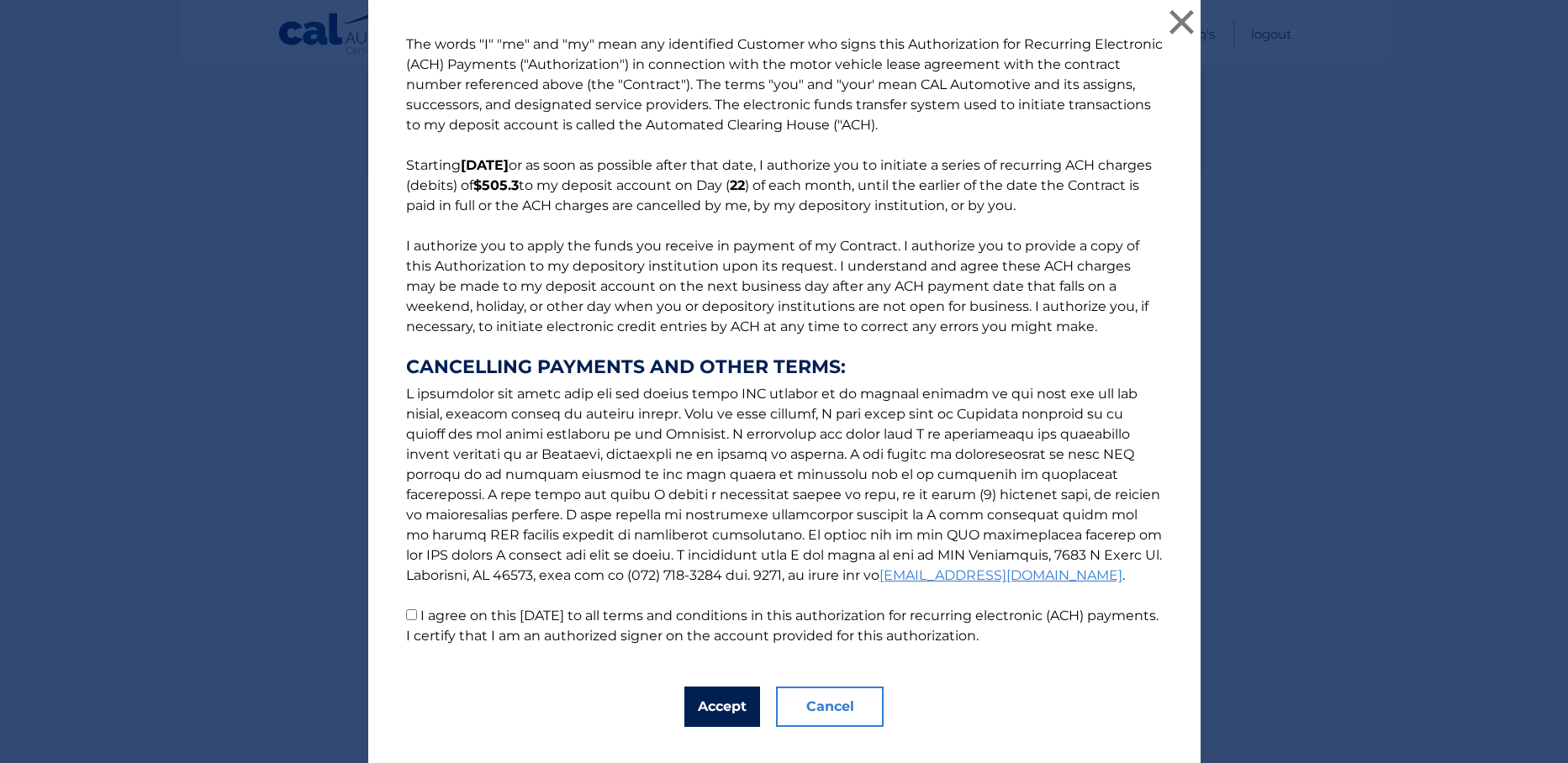
click at [694, 702] on button "Accept" at bounding box center [722, 707] width 76 height 40
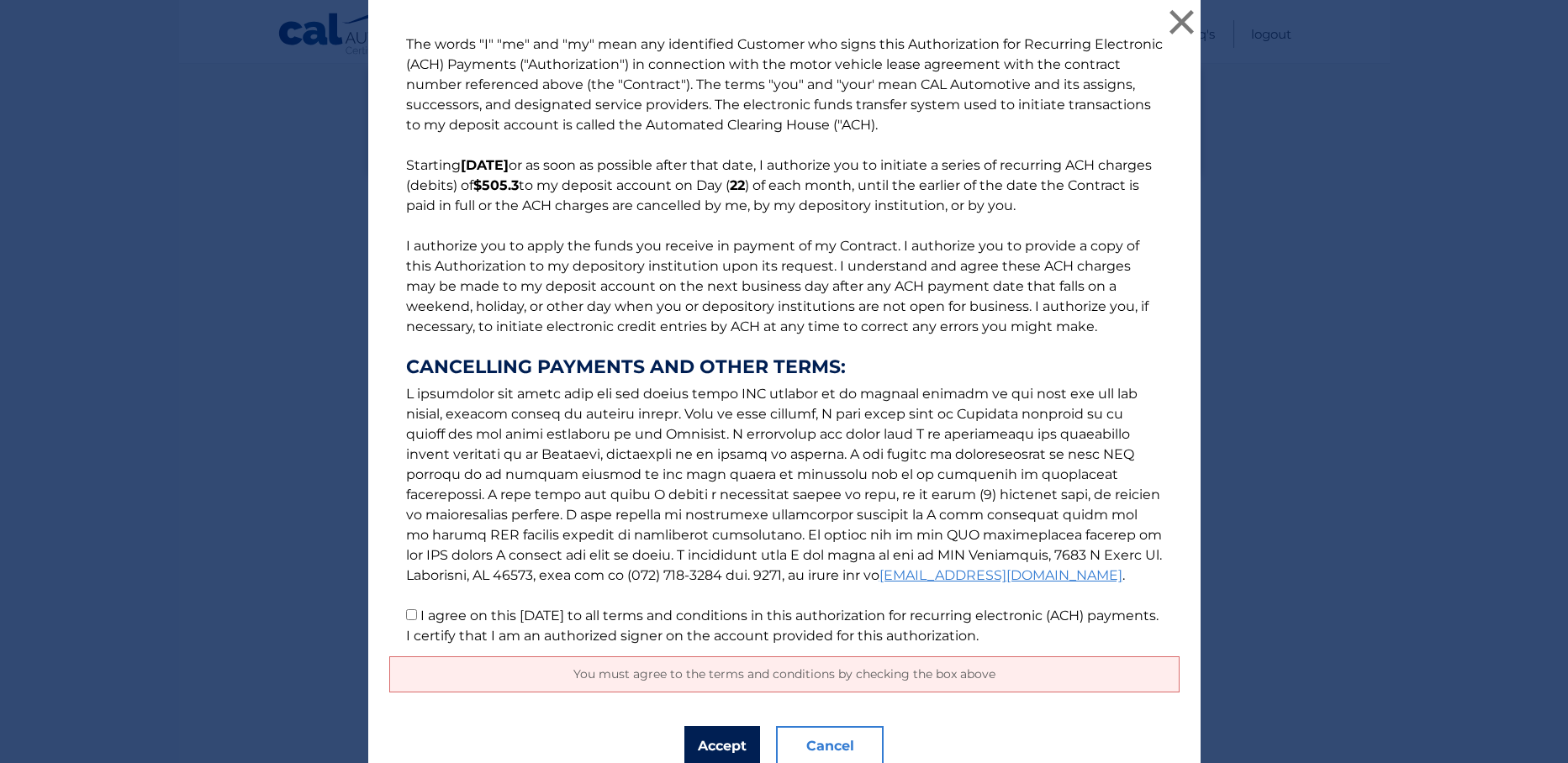
scroll to position [28, 0]
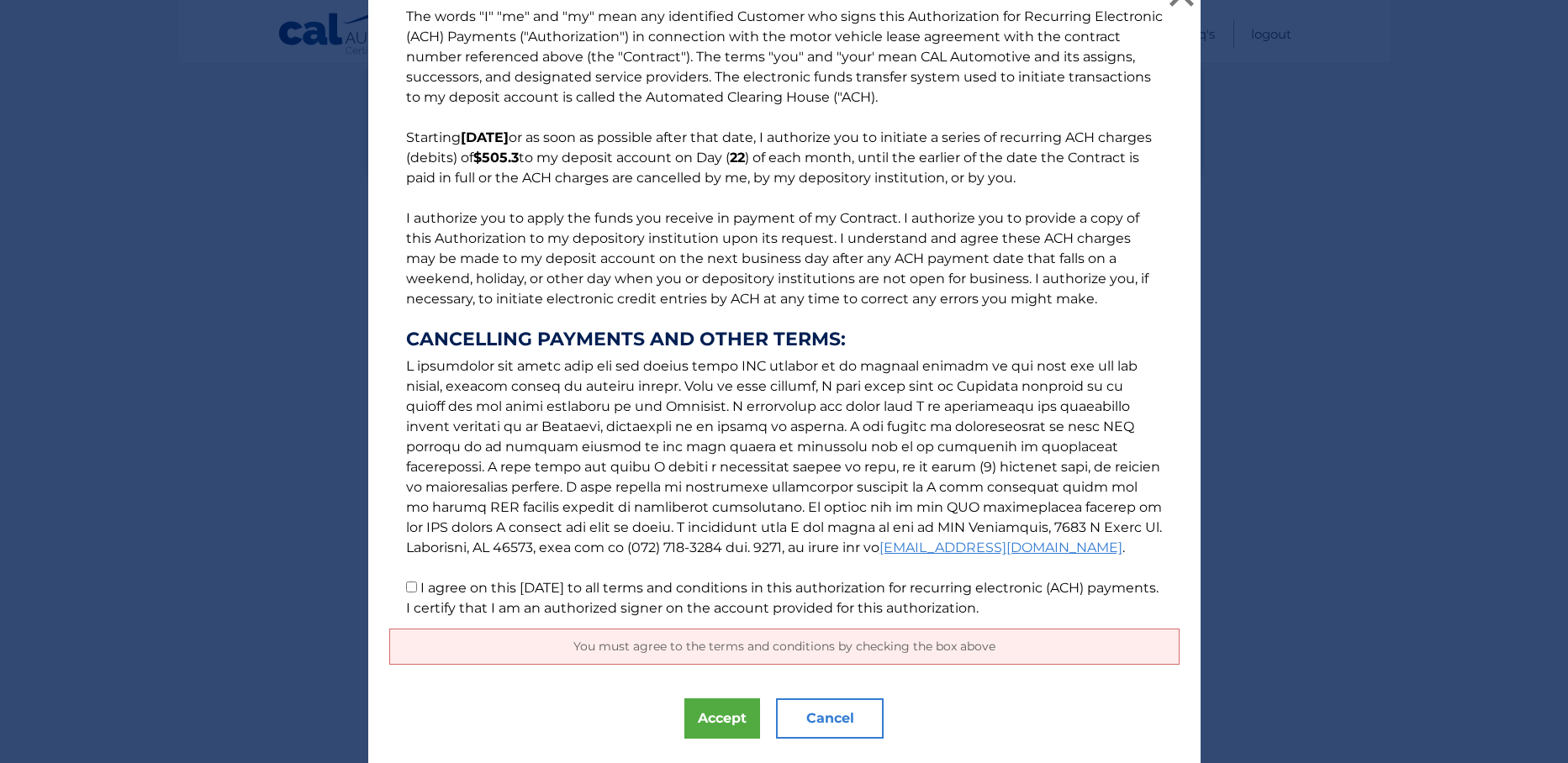
click at [406, 583] on input "I agree on this 09/03/2025 to all terms and conditions in this authorization fo…" at bounding box center [411, 586] width 11 height 11
checkbox input "true"
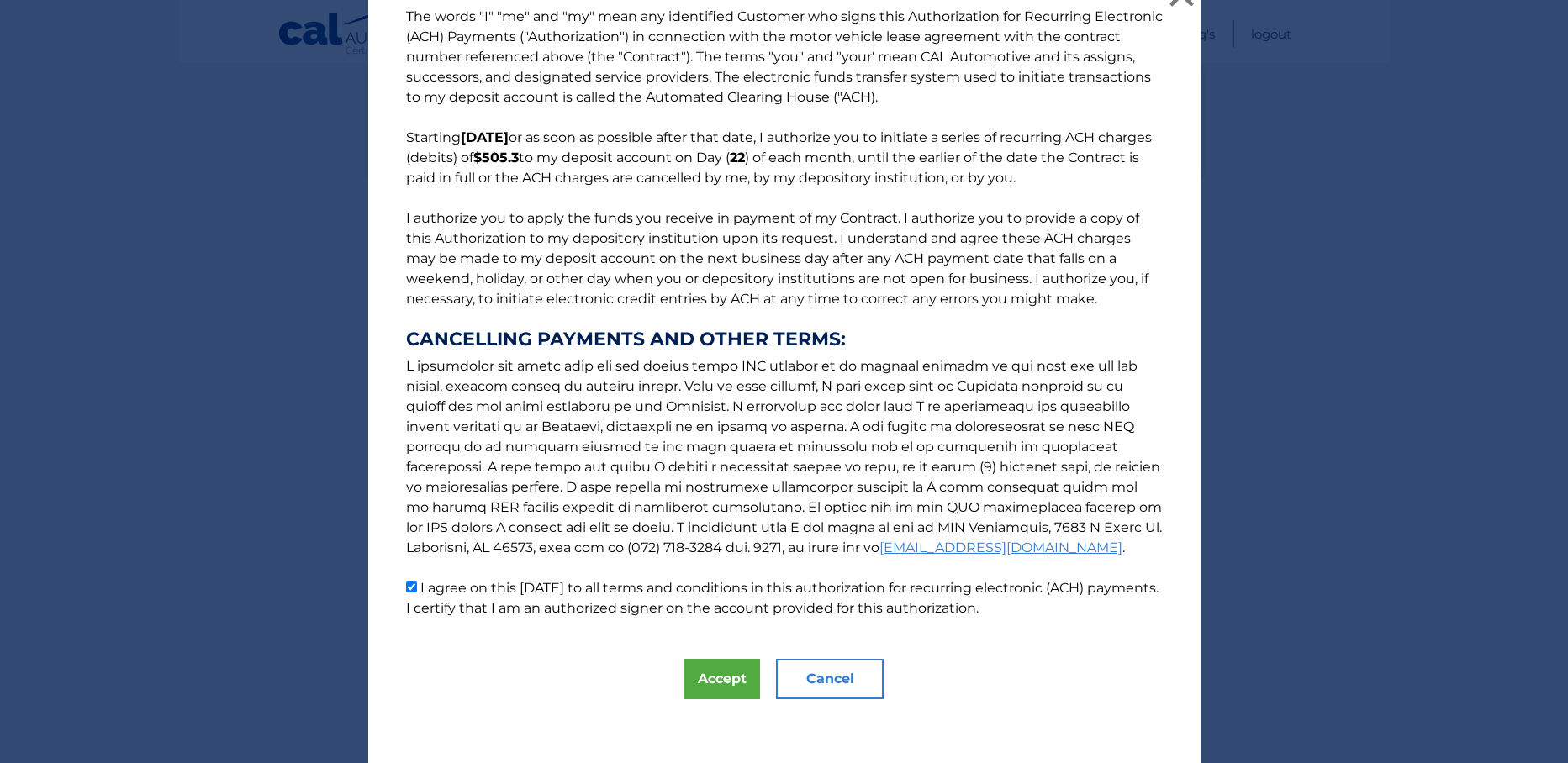
click at [712, 656] on div "The words "I" "me" and "my" mean any identified Customer who signs this Authori…" at bounding box center [784, 369] width 832 height 795
click at [701, 672] on button "Accept" at bounding box center [722, 679] width 76 height 40
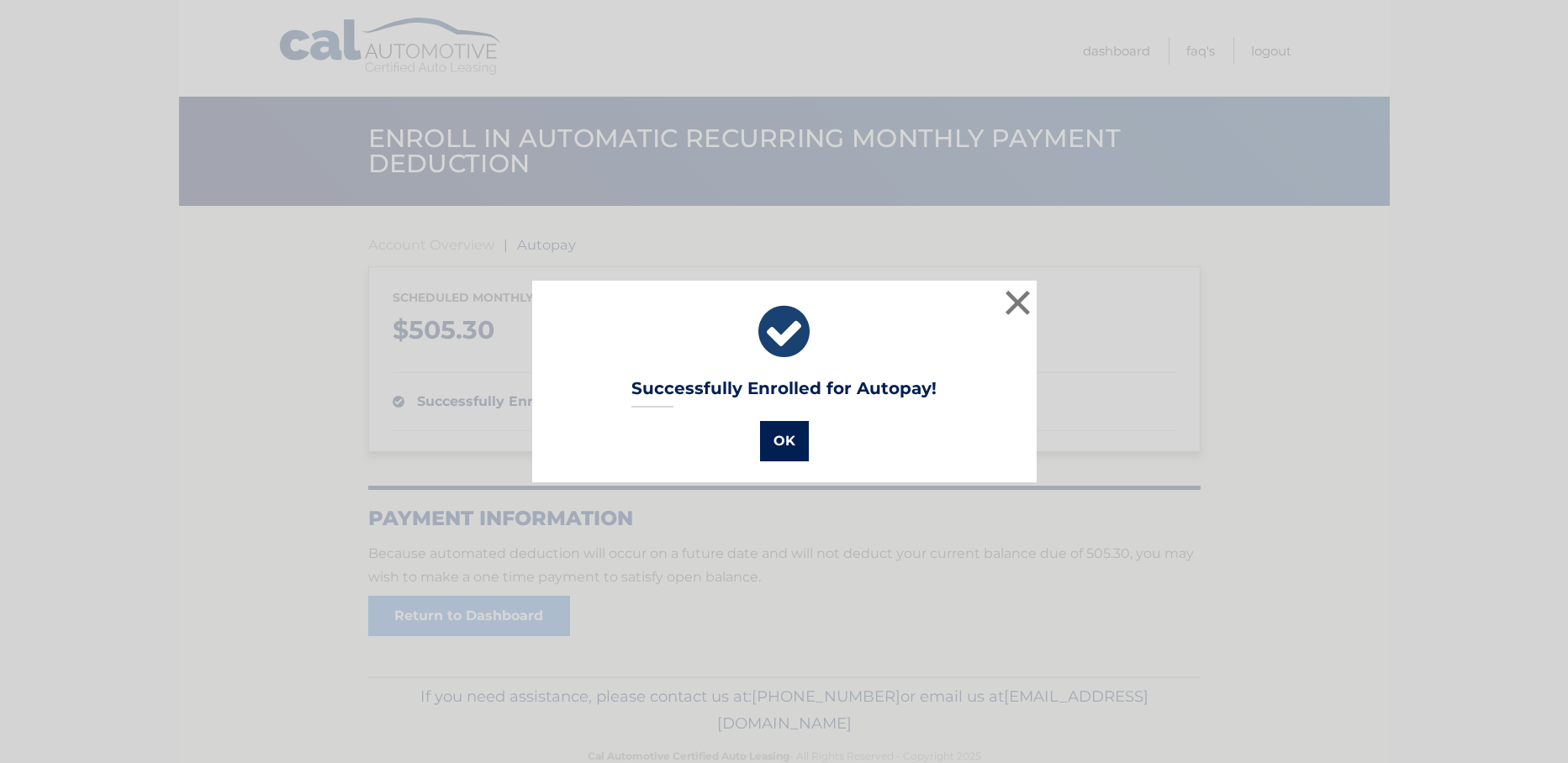
click at [790, 430] on button "OK" at bounding box center [784, 441] width 48 height 40
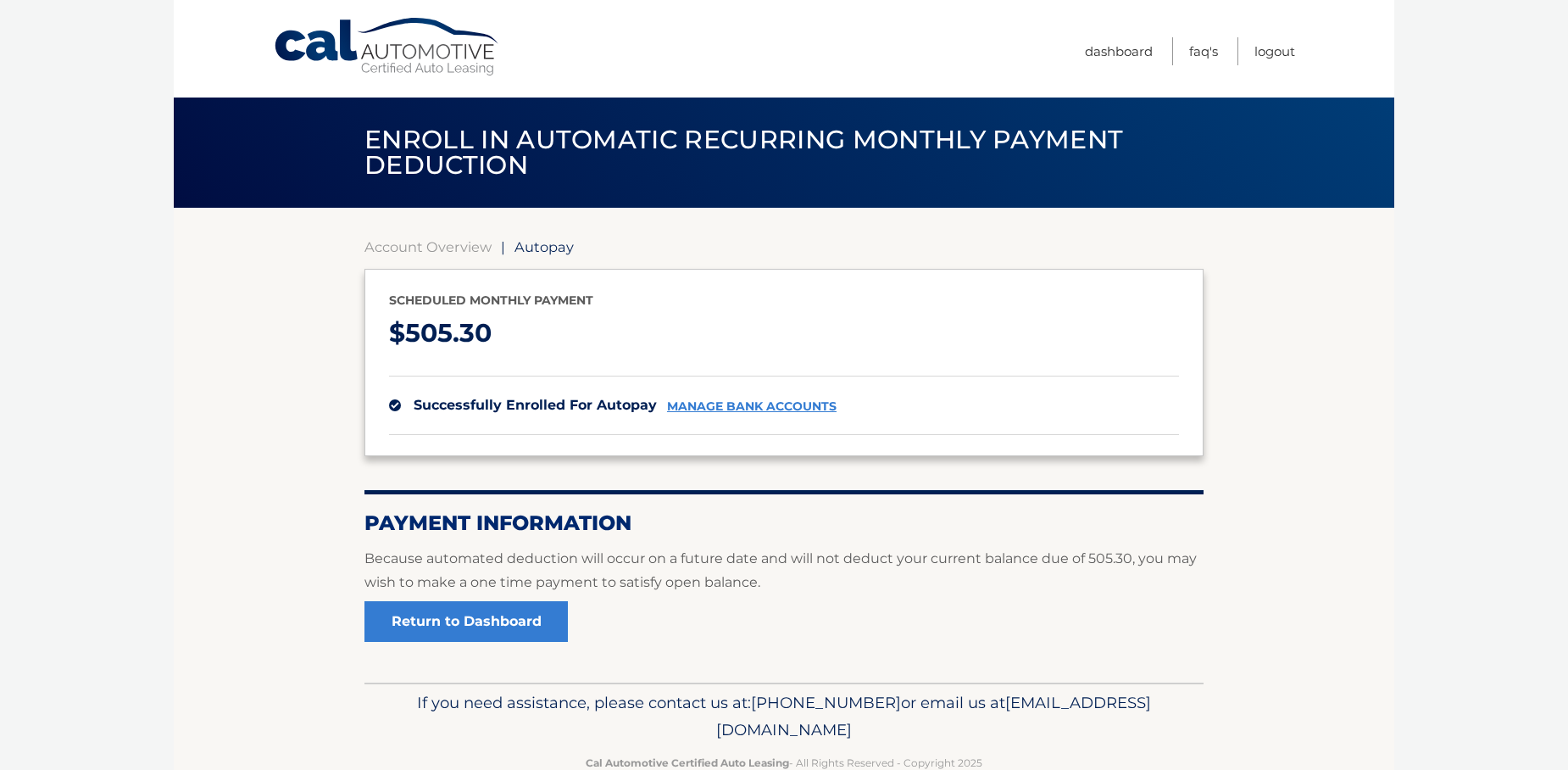
click at [1225, 94] on ul "Dashboard FAQ's Logout" at bounding box center [1190, 49] width 210 height 98
